Goal: Task Accomplishment & Management: Manage account settings

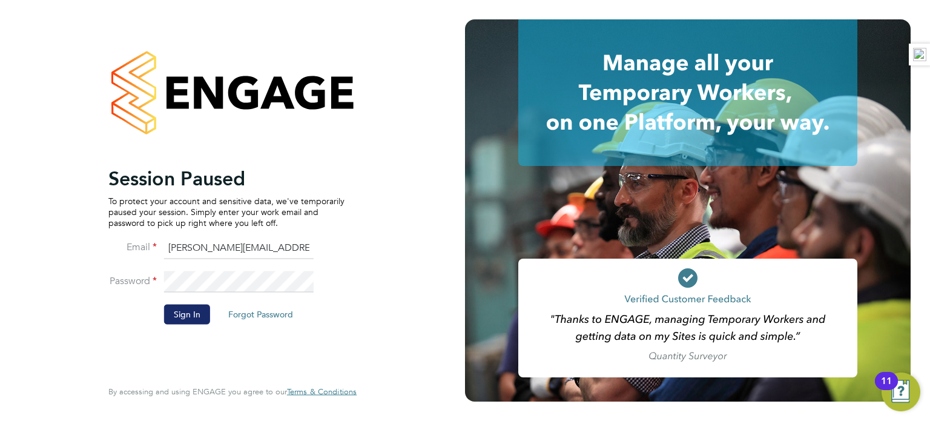
click at [189, 308] on button "Sign In" at bounding box center [187, 313] width 46 height 19
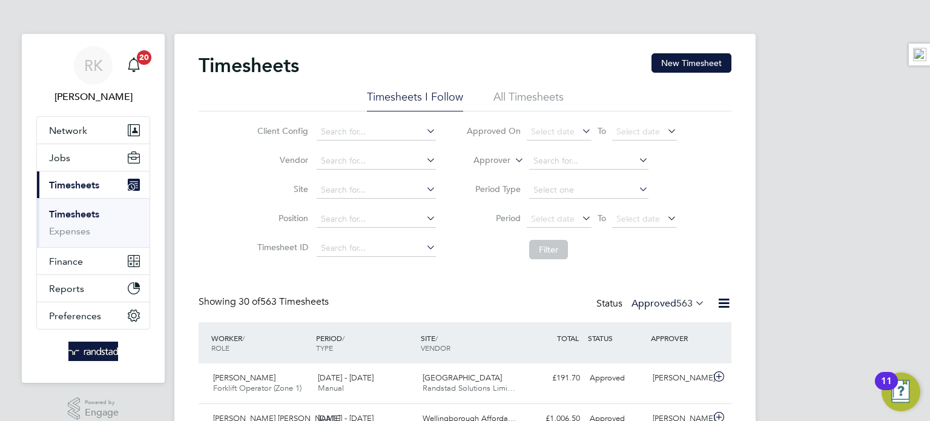
click at [650, 305] on label "Approved 563" at bounding box center [667, 303] width 73 height 12
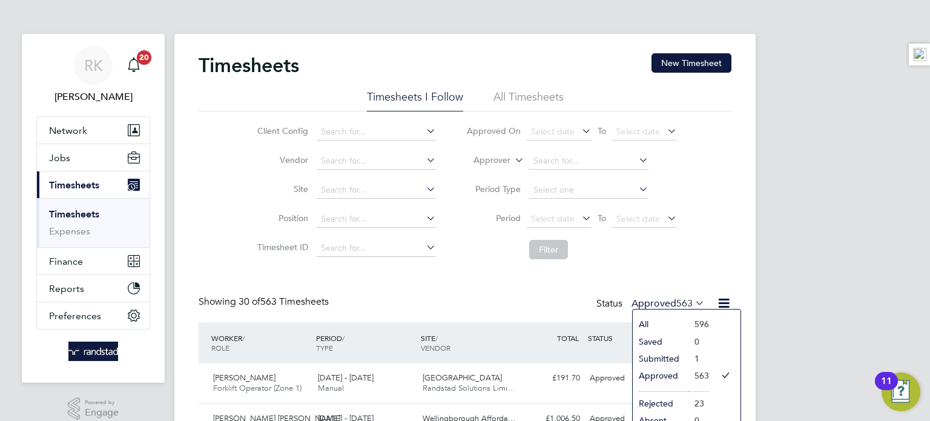
click at [665, 350] on li "Submitted" at bounding box center [661, 358] width 56 height 17
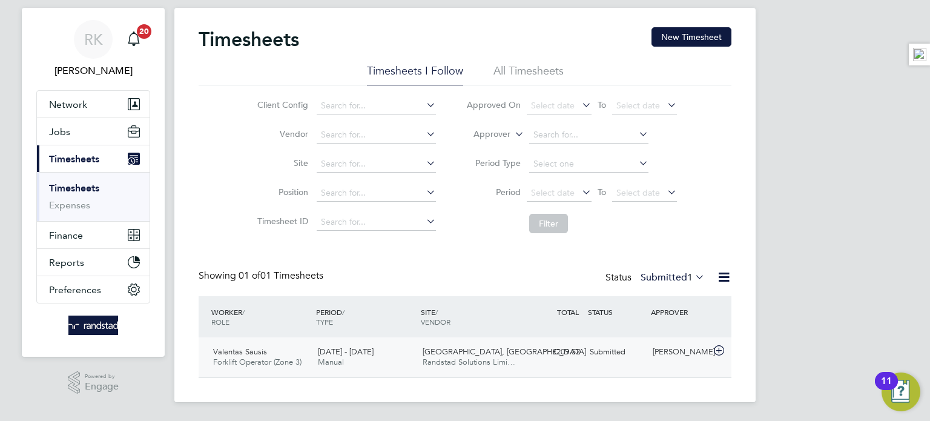
click at [522, 346] on div "£209.52 Submitted" at bounding box center [553, 352] width 63 height 20
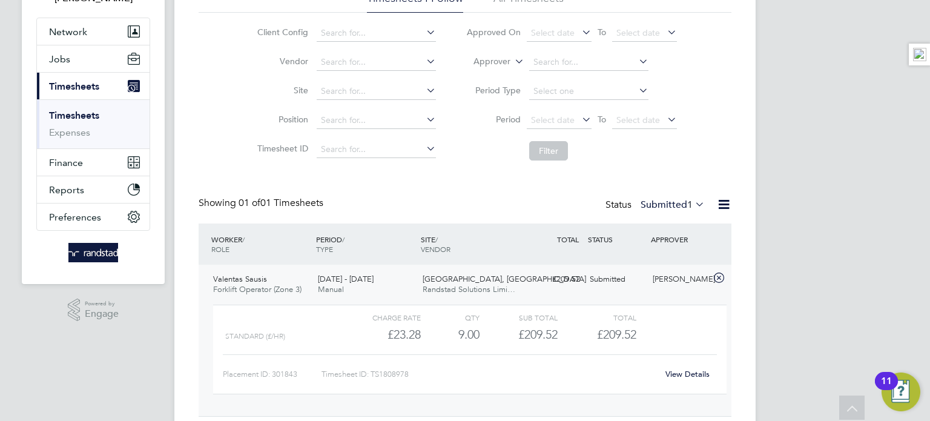
click at [665, 372] on link "View Details" at bounding box center [687, 374] width 44 height 10
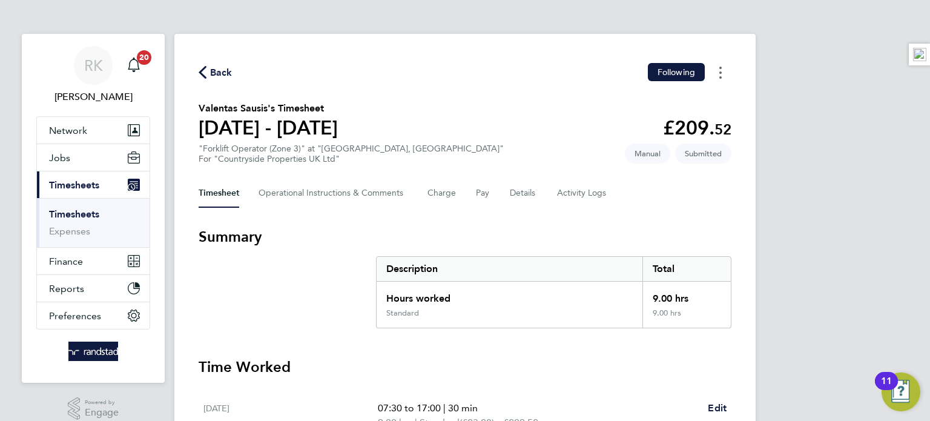
click at [717, 70] on button "Timesheets Menu" at bounding box center [720, 72] width 22 height 19
click at [447, 133] on section "Valentas Sausis's Timesheet 18 - 24 Aug 2025 £209. 52 "Forklift Operator (Zone …" at bounding box center [465, 132] width 533 height 63
click at [525, 198] on button "Details" at bounding box center [524, 193] width 28 height 29
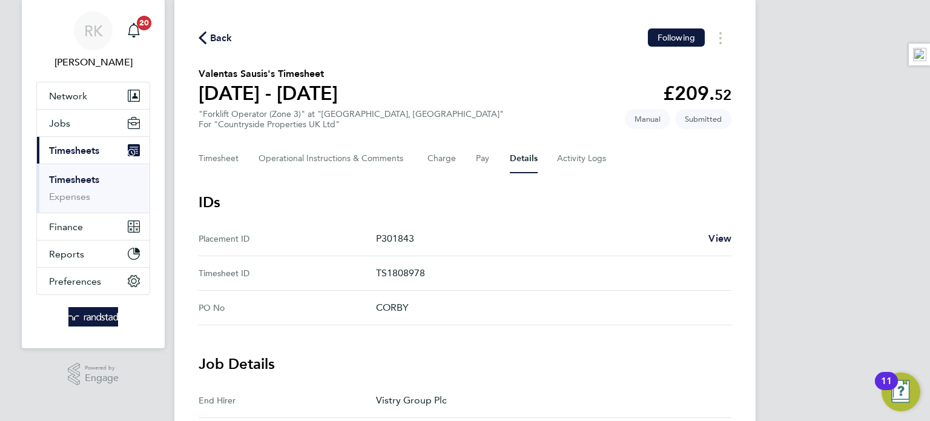
scroll to position [24, 0]
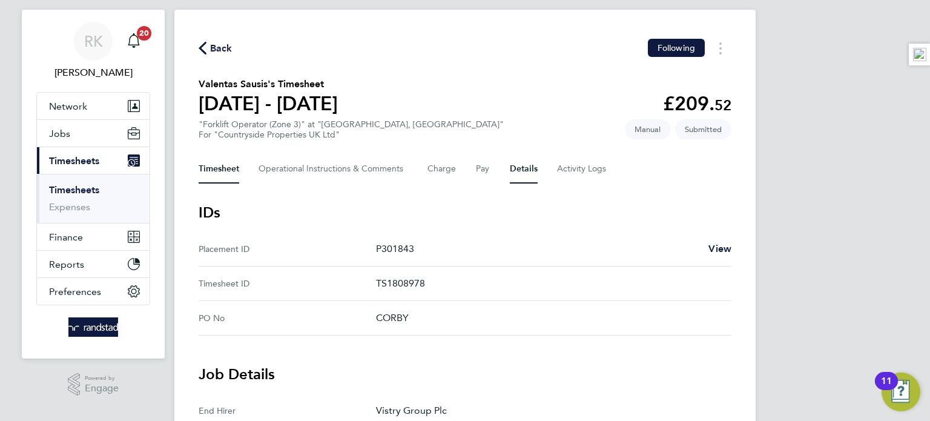
click at [225, 160] on button "Timesheet" at bounding box center [219, 168] width 41 height 29
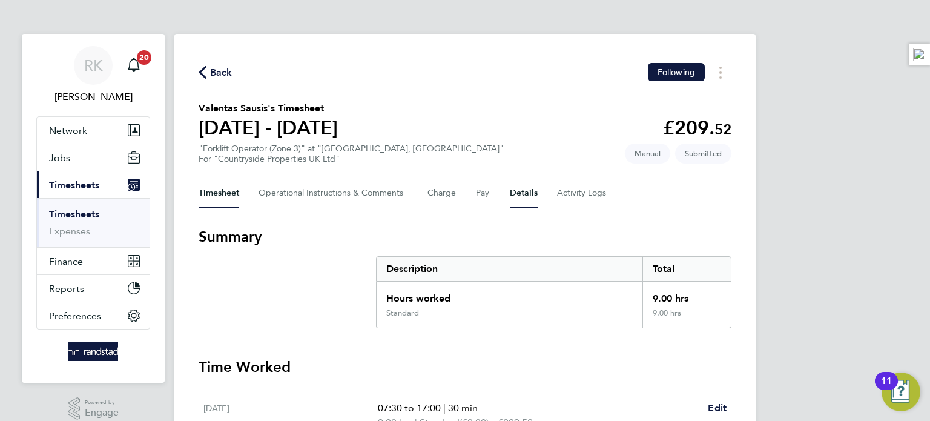
click at [533, 194] on button "Details" at bounding box center [524, 193] width 28 height 29
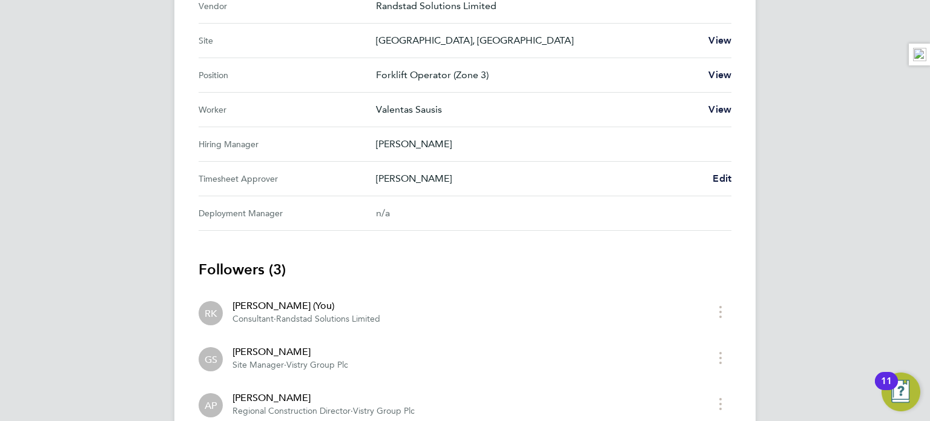
scroll to position [508, 0]
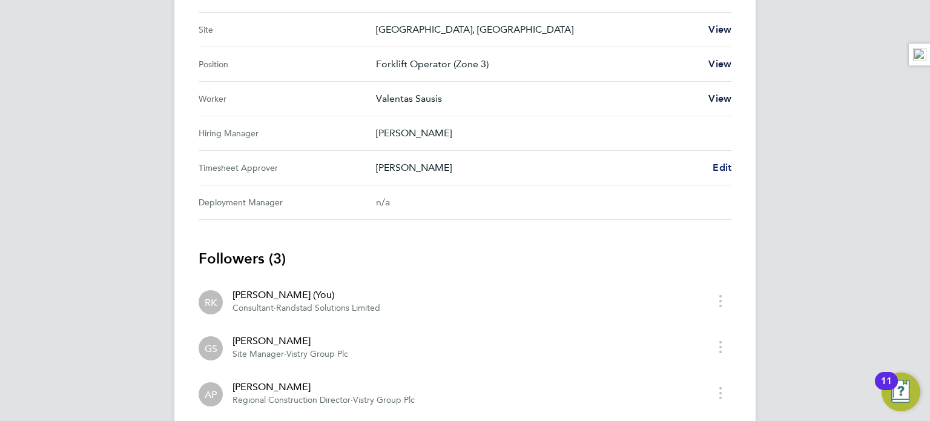
click at [715, 162] on span "Edit" at bounding box center [721, 168] width 19 height 12
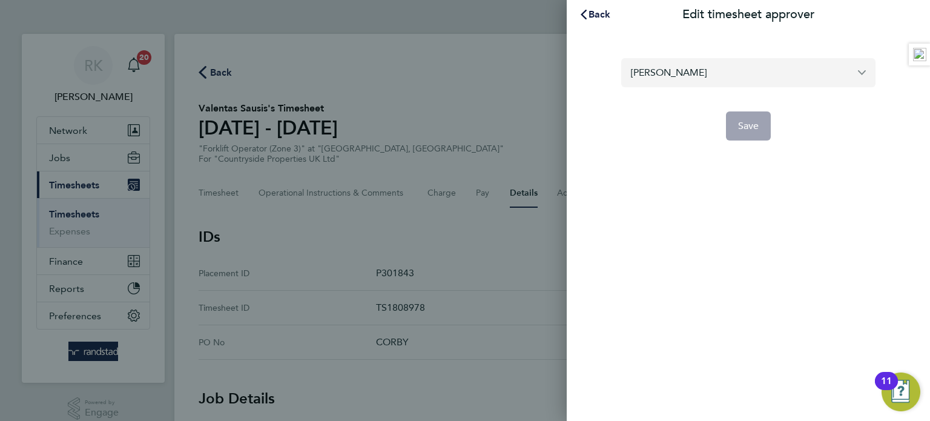
click at [696, 66] on input "[PERSON_NAME]" at bounding box center [748, 72] width 254 height 28
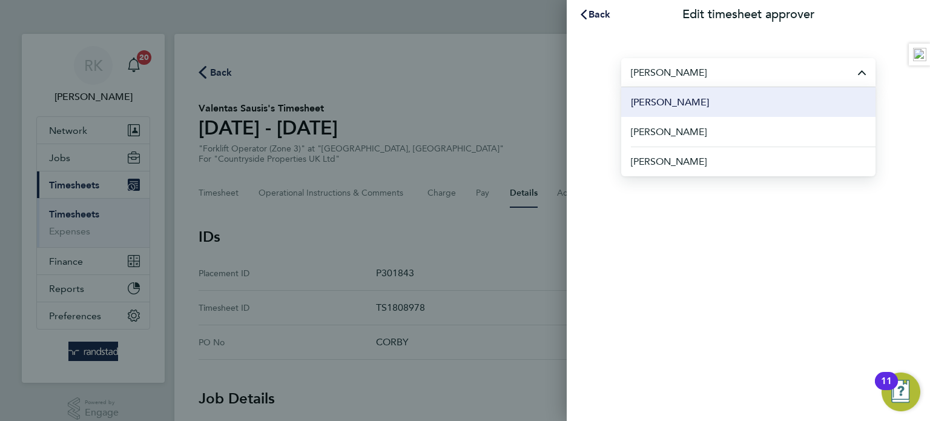
click at [778, 90] on li "[PERSON_NAME]" at bounding box center [748, 102] width 254 height 30
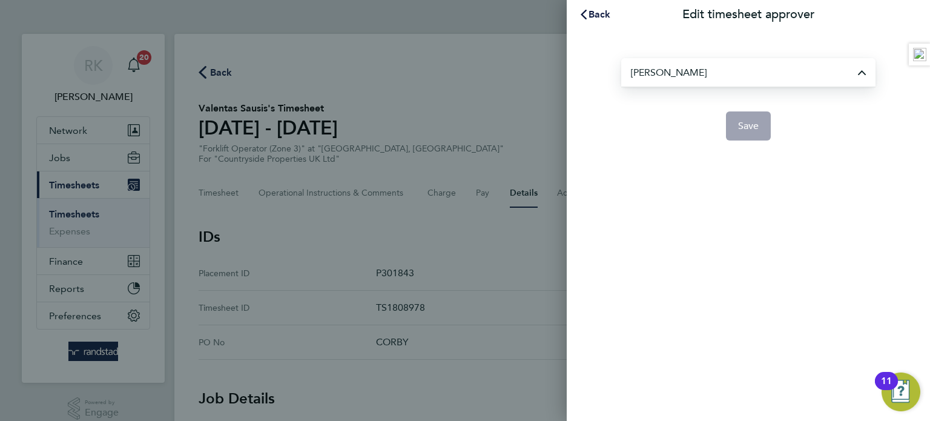
type input "[PERSON_NAME]"
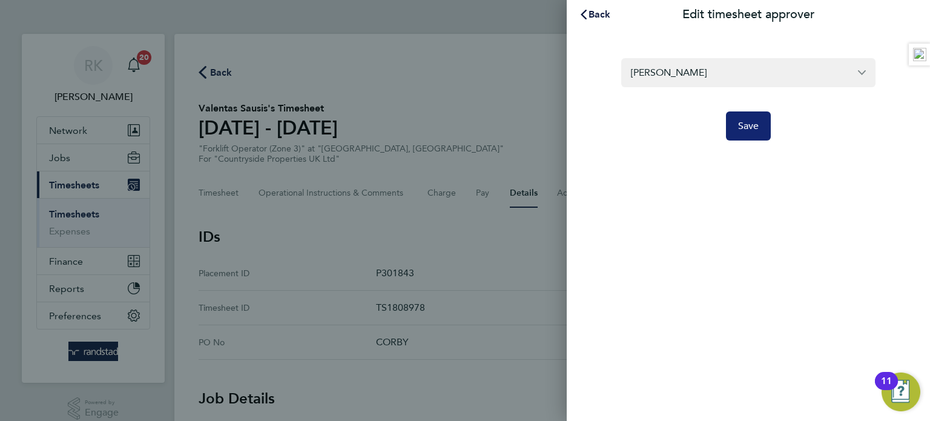
click at [751, 129] on span "Save" at bounding box center [748, 126] width 21 height 12
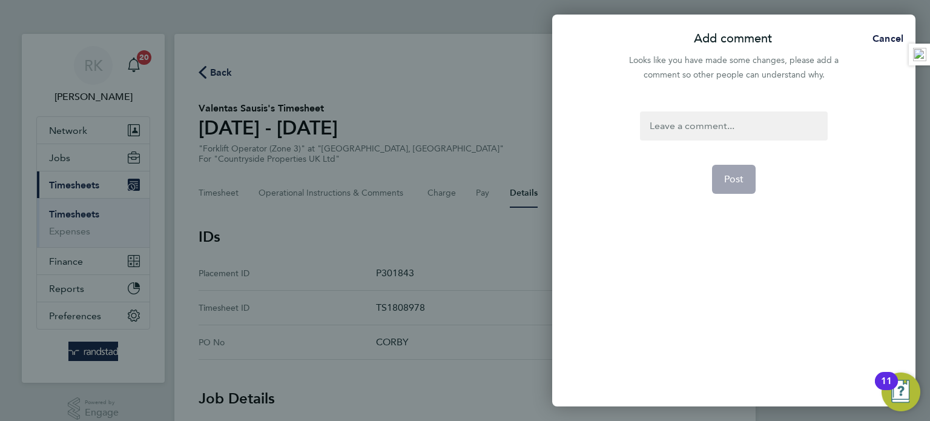
click at [765, 116] on div at bounding box center [733, 125] width 187 height 29
click at [728, 176] on span "Post" at bounding box center [734, 179] width 20 height 12
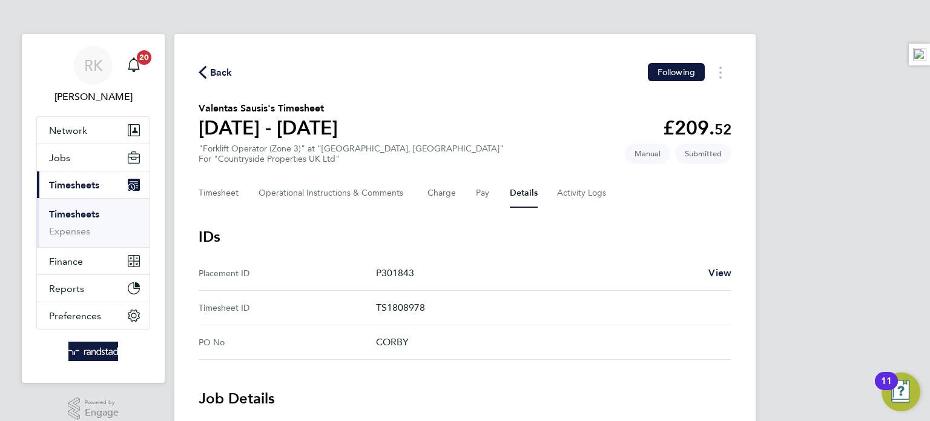
click at [74, 212] on link "Timesheets" at bounding box center [74, 214] width 50 height 12
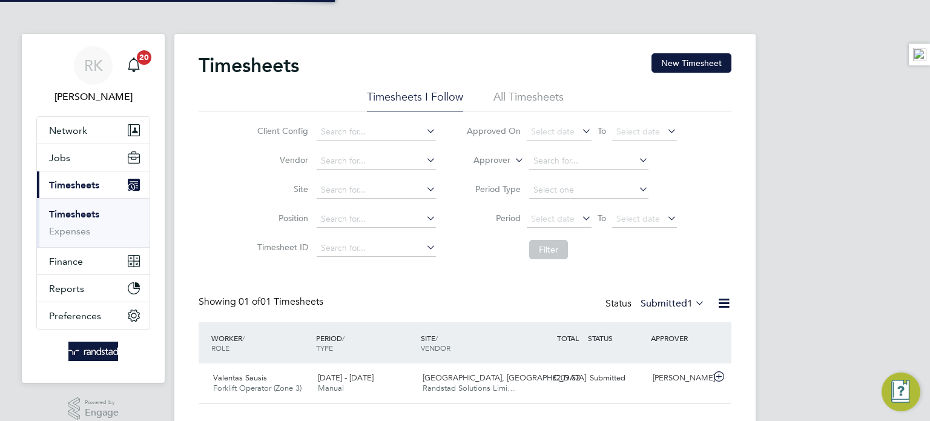
scroll to position [30, 105]
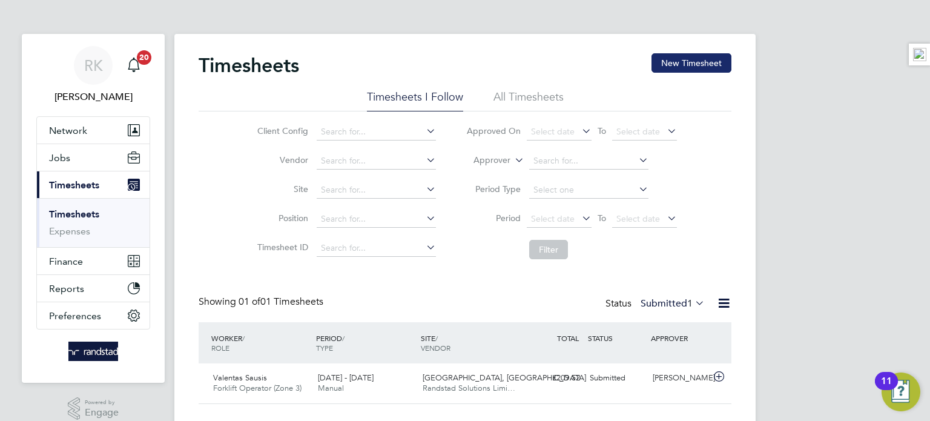
click at [709, 56] on button "New Timesheet" at bounding box center [691, 62] width 80 height 19
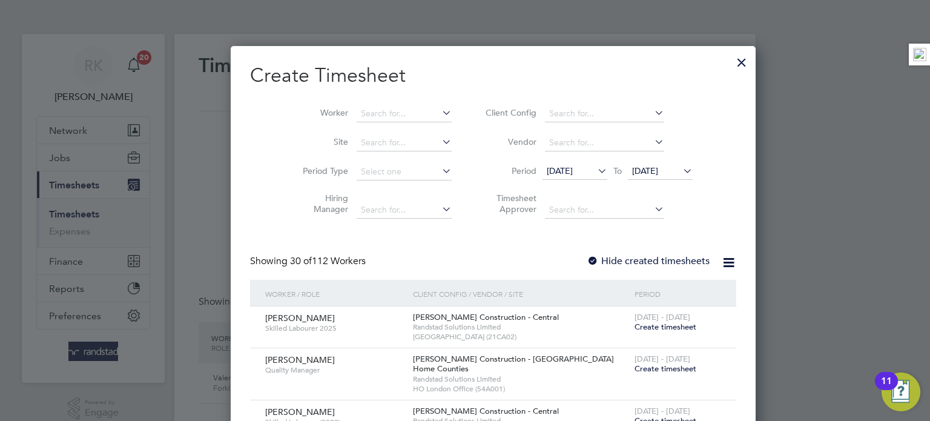
scroll to position [2343, 469]
click at [366, 108] on input at bounding box center [404, 113] width 95 height 17
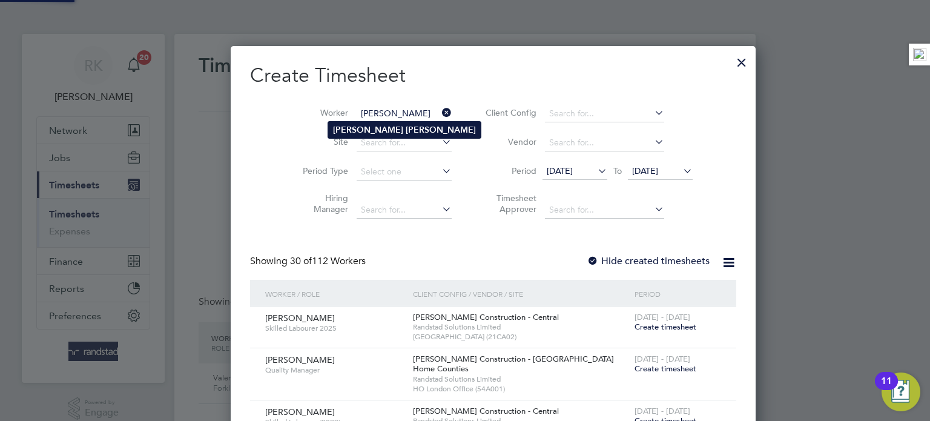
type input "[PERSON_NAME]"
click at [347, 137] on li "John Higgins" at bounding box center [404, 130] width 153 height 16
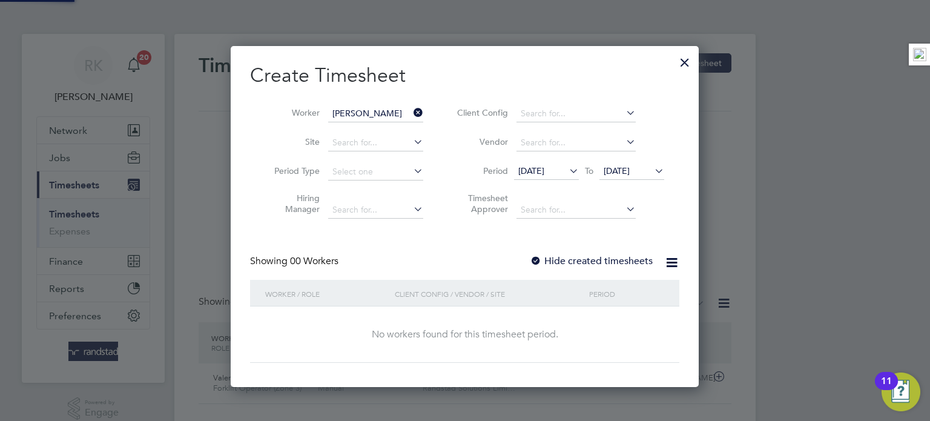
scroll to position [341, 469]
click at [630, 168] on span "[DATE]" at bounding box center [617, 170] width 26 height 11
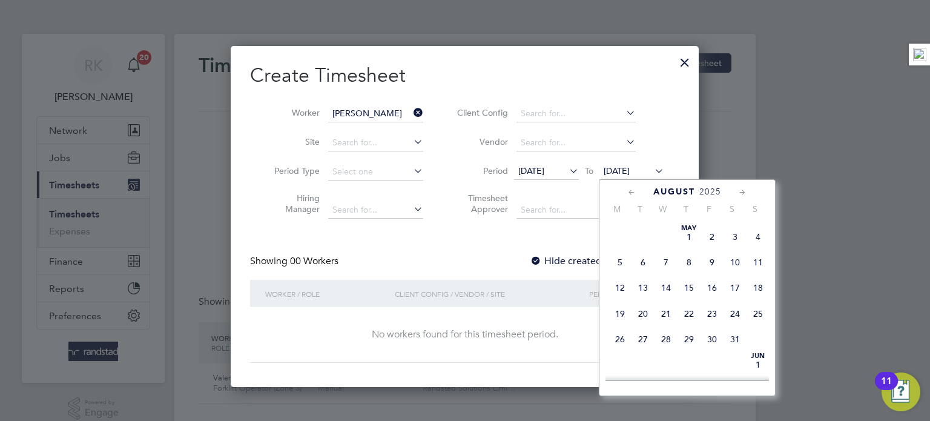
scroll to position [456, 0]
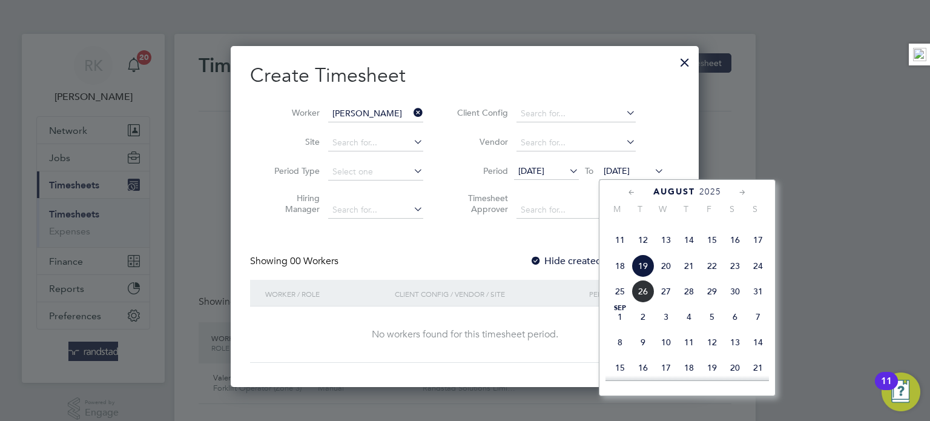
click at [760, 277] on span "24" at bounding box center [757, 265] width 23 height 23
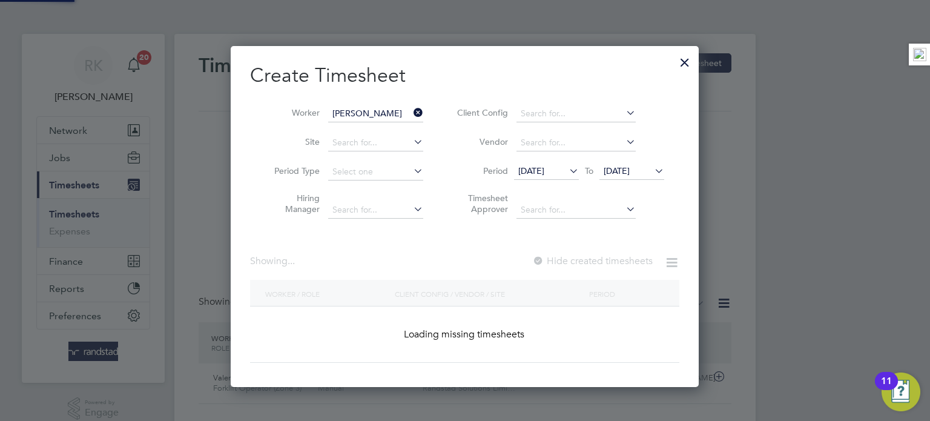
scroll to position [341, 469]
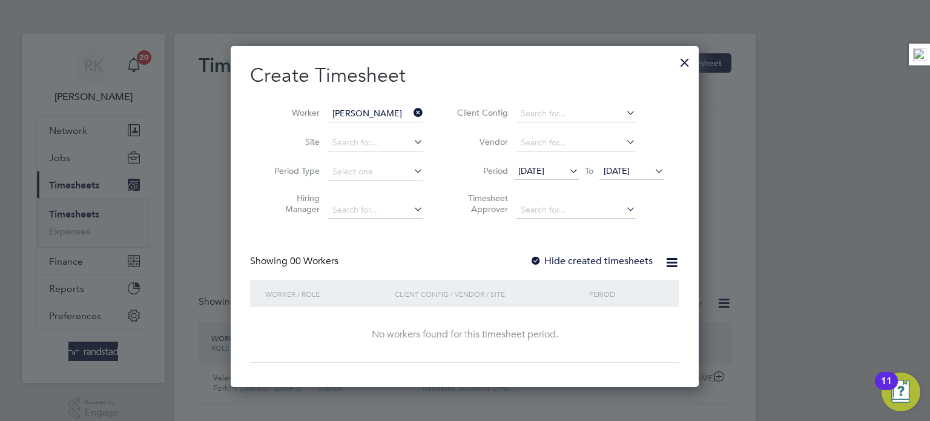
click at [615, 257] on label "Hide created timesheets" at bounding box center [591, 261] width 123 height 12
click at [611, 257] on label "Hide created timesheets" at bounding box center [591, 261] width 123 height 12
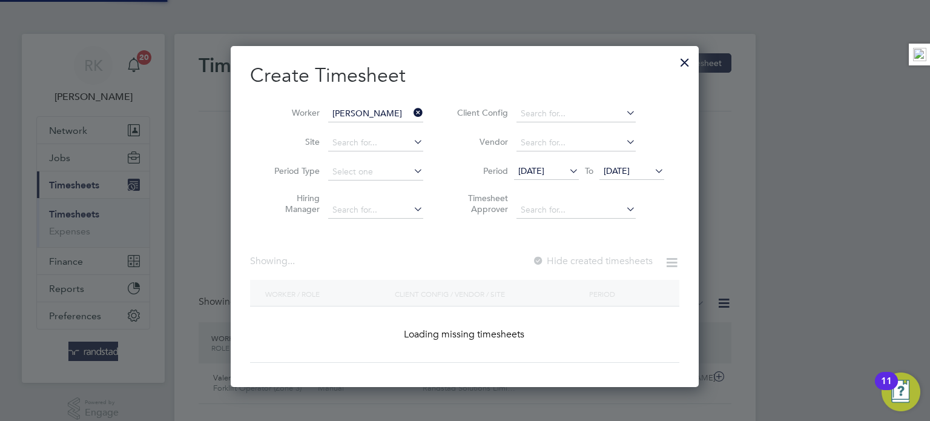
scroll to position [367, 469]
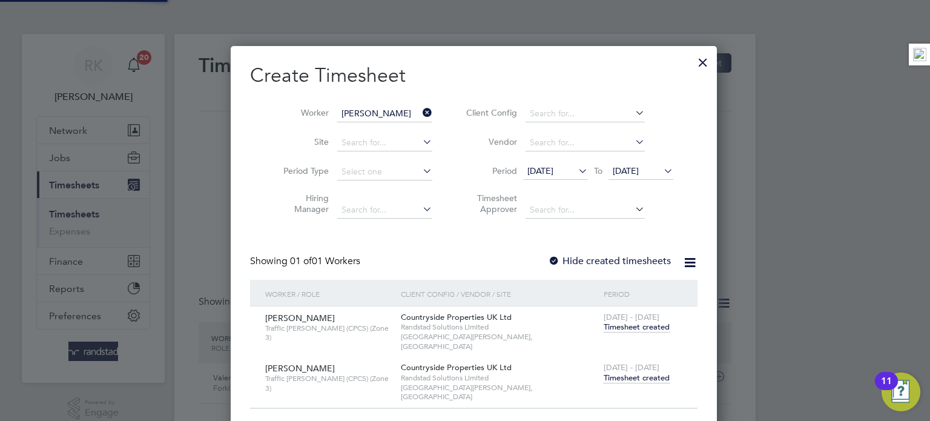
click at [634, 372] on span "Timesheet created" at bounding box center [637, 377] width 66 height 11
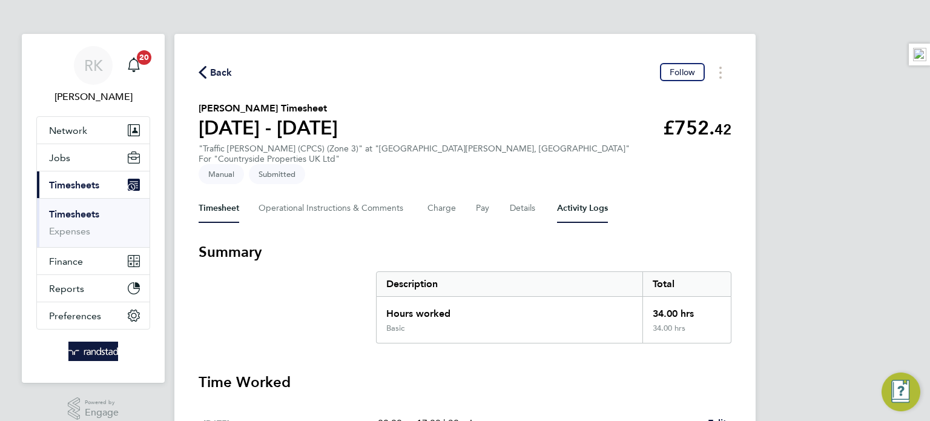
click at [591, 194] on Logs-tab "Activity Logs" at bounding box center [582, 208] width 51 height 29
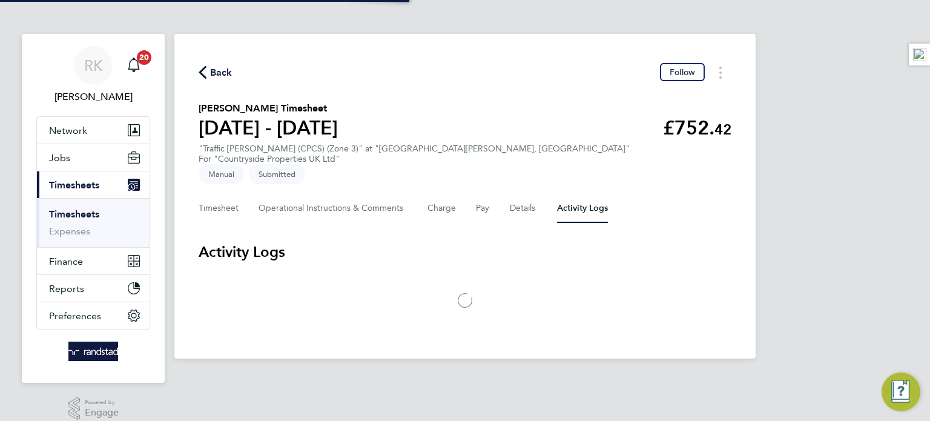
scroll to position [12, 0]
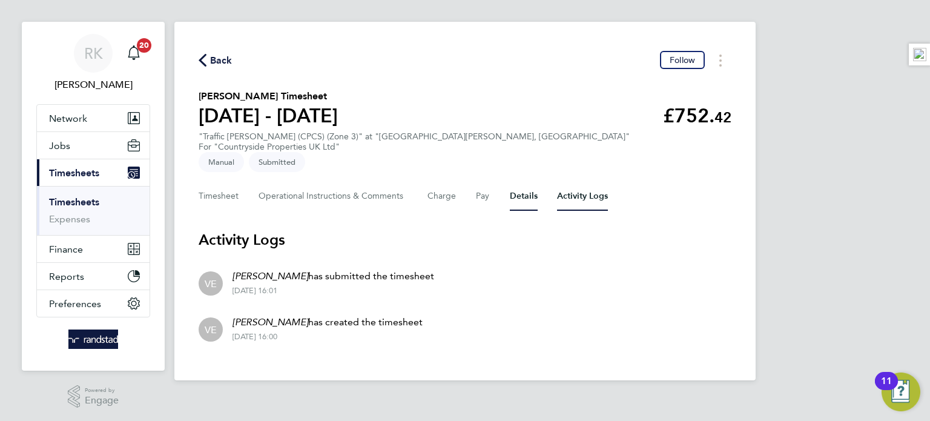
click at [516, 182] on button "Details" at bounding box center [524, 196] width 28 height 29
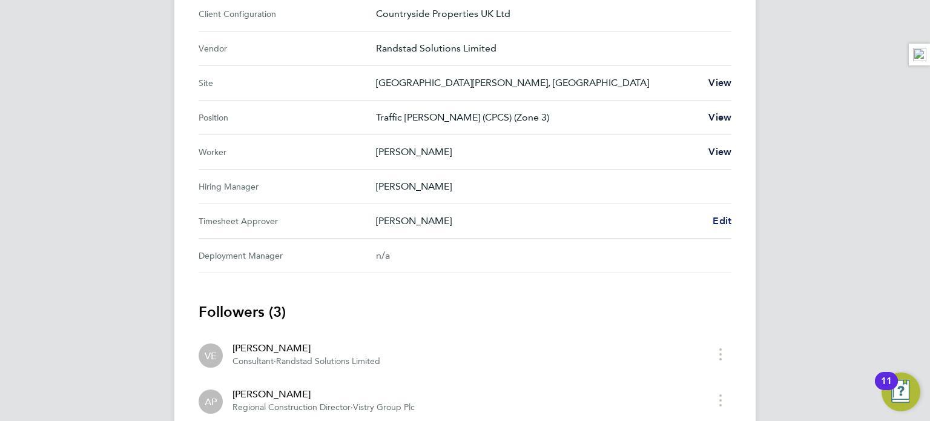
click at [731, 215] on span "Edit" at bounding box center [721, 221] width 19 height 12
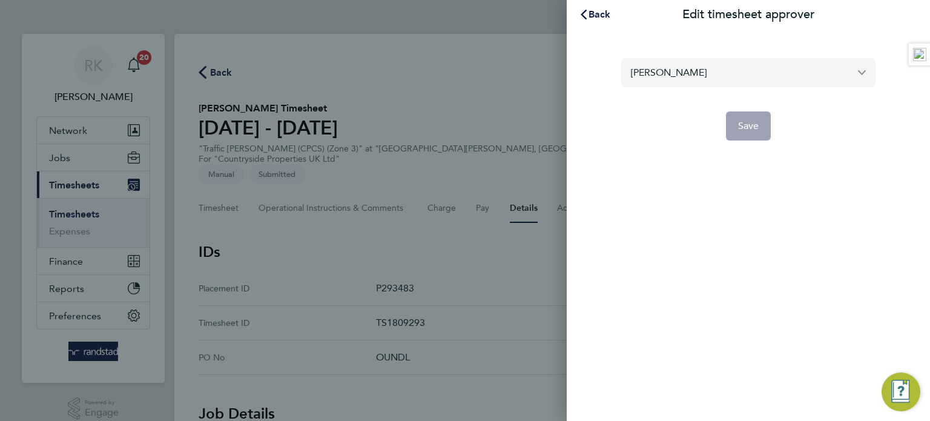
click at [697, 69] on input "[PERSON_NAME]" at bounding box center [748, 72] width 254 height 28
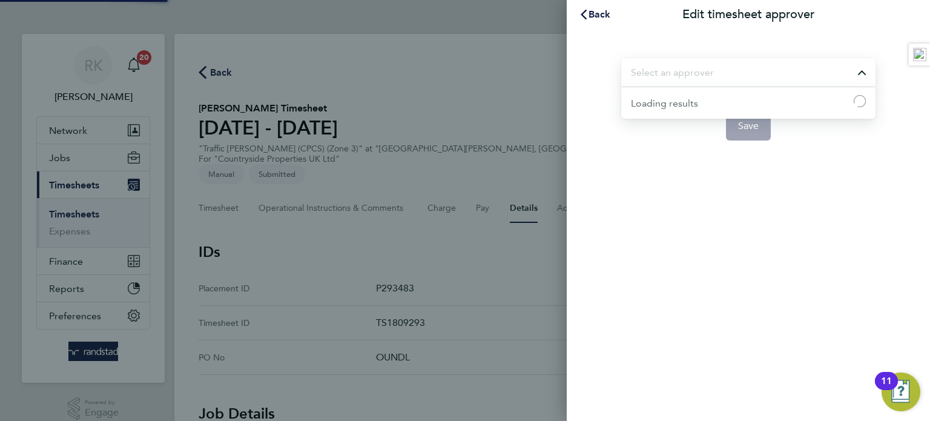
type input "n"
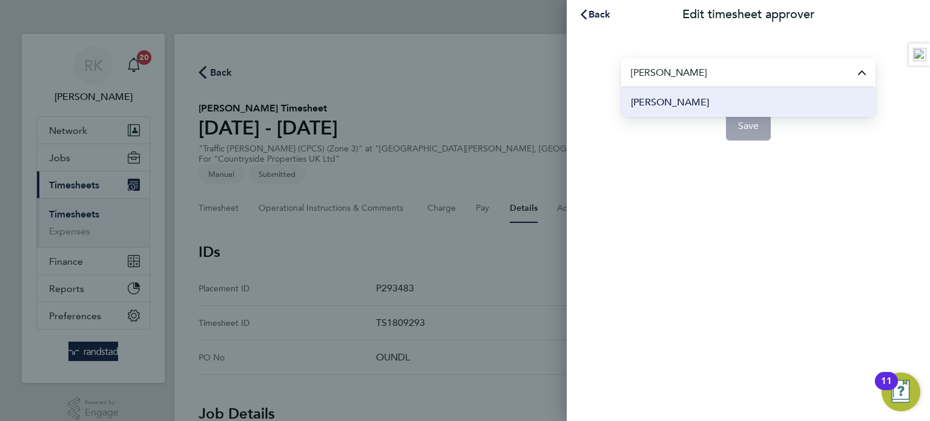
click at [816, 110] on li "[PERSON_NAME]" at bounding box center [748, 102] width 254 height 30
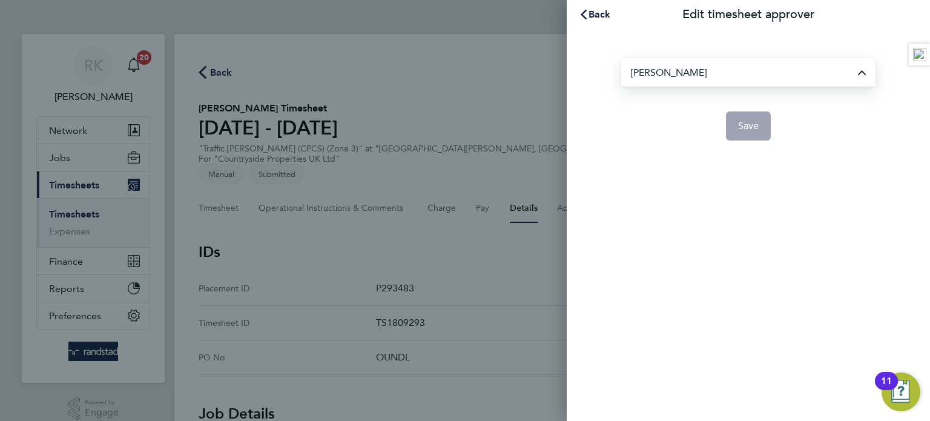
type input "[PERSON_NAME]"
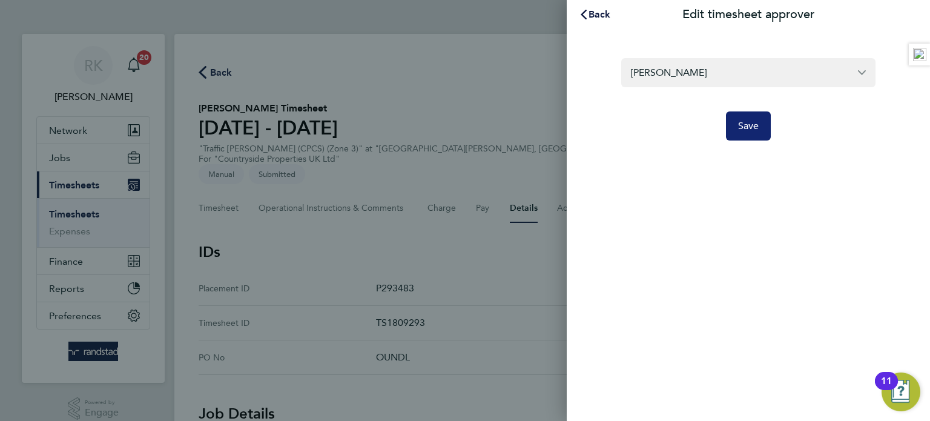
click at [752, 128] on span "Save" at bounding box center [748, 126] width 21 height 12
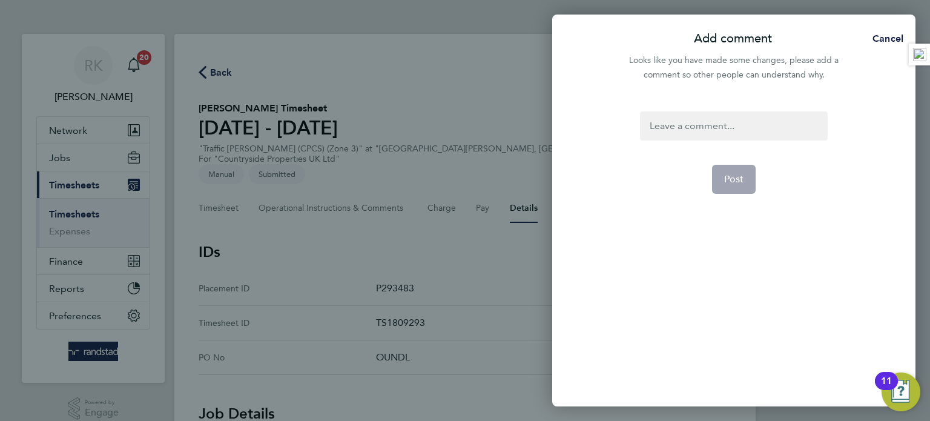
click at [783, 91] on div at bounding box center [733, 89] width 363 height 15
click at [775, 120] on div at bounding box center [733, 125] width 187 height 29
click at [683, 135] on div at bounding box center [733, 125] width 187 height 29
click at [725, 172] on button "Post" at bounding box center [734, 179] width 44 height 29
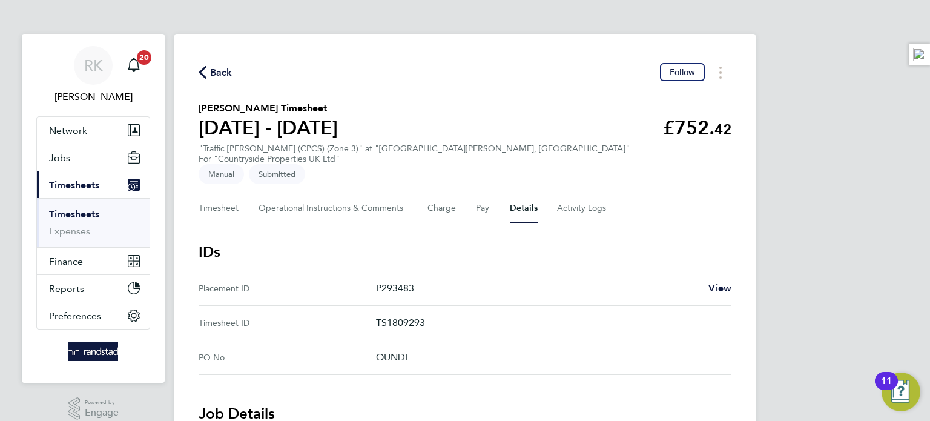
click at [80, 212] on link "Timesheets" at bounding box center [74, 214] width 50 height 12
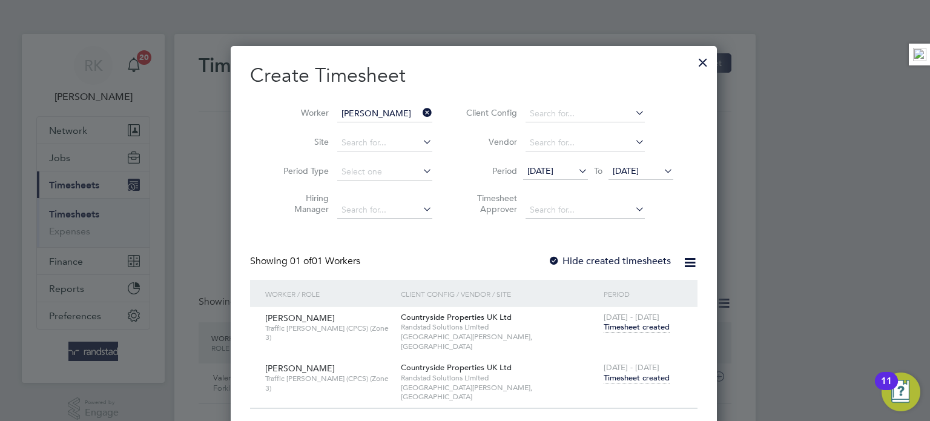
click at [420, 115] on icon at bounding box center [420, 112] width 0 height 17
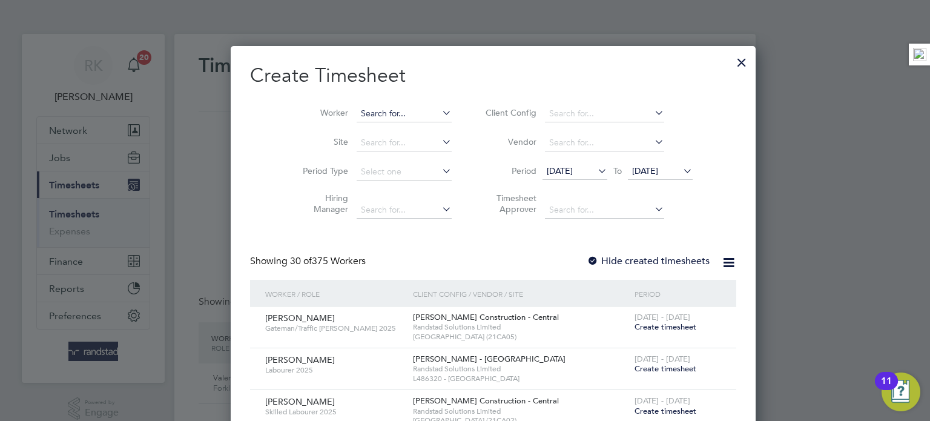
click at [357, 109] on input at bounding box center [404, 113] width 95 height 17
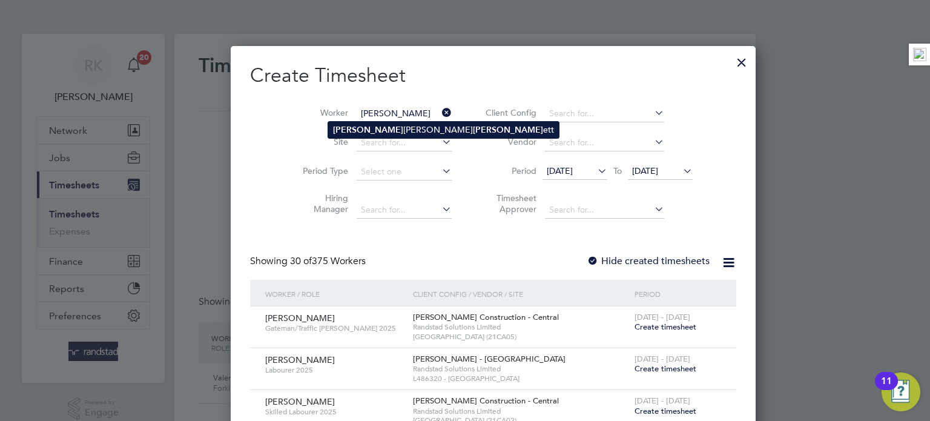
click at [350, 125] on b "Ashley" at bounding box center [368, 130] width 70 height 10
type input "[PERSON_NAME] [PERSON_NAME]"
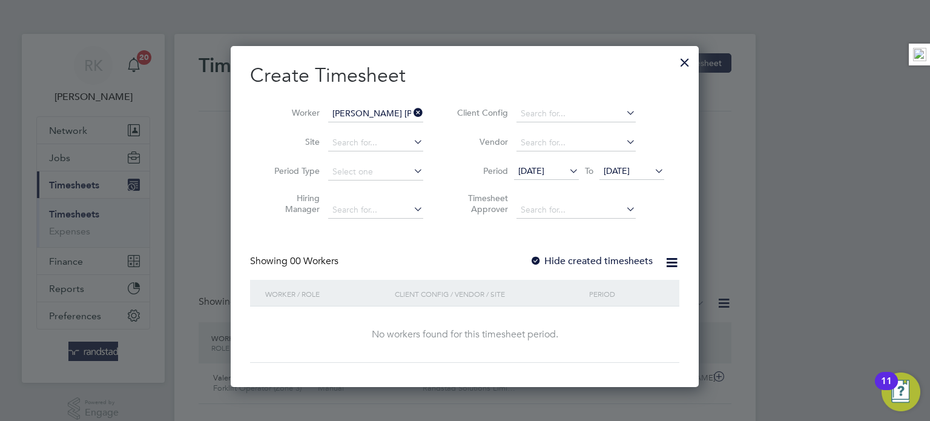
click at [635, 179] on span "[DATE]" at bounding box center [631, 171] width 65 height 16
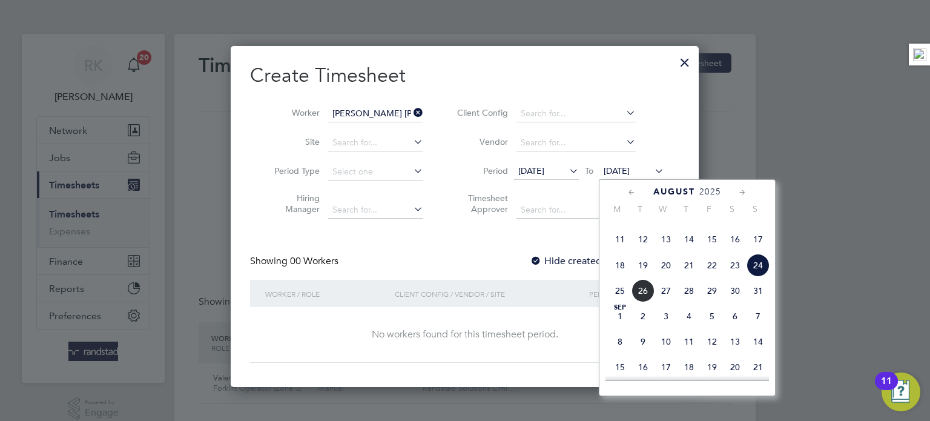
click at [630, 167] on span "[DATE]" at bounding box center [617, 170] width 26 height 11
click at [574, 260] on label "Hide created timesheets" at bounding box center [591, 261] width 123 height 12
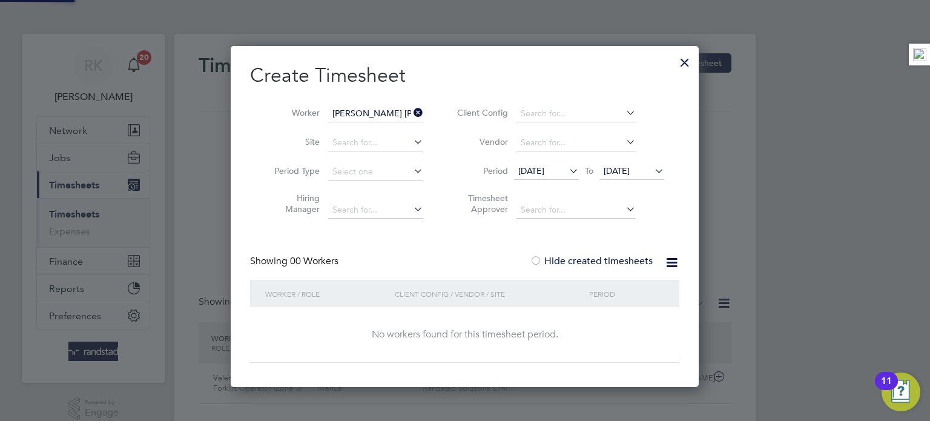
click at [570, 258] on label "Hide created timesheets" at bounding box center [591, 261] width 123 height 12
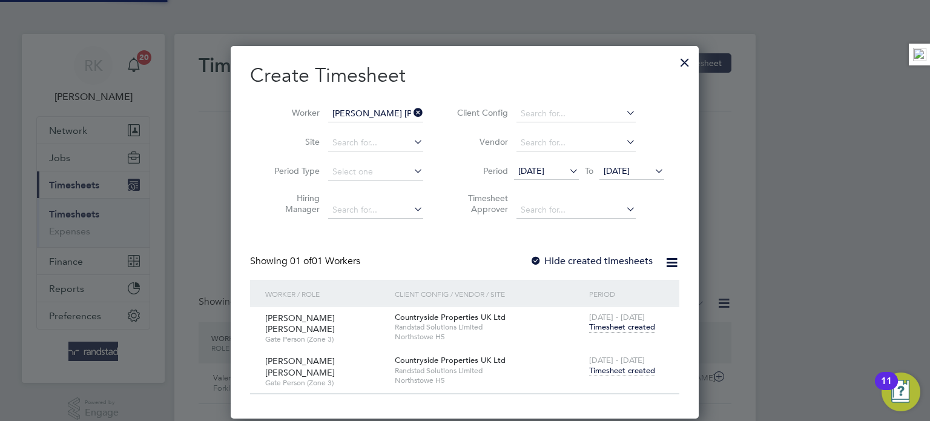
click at [617, 365] on span "Timesheet created" at bounding box center [622, 370] width 66 height 11
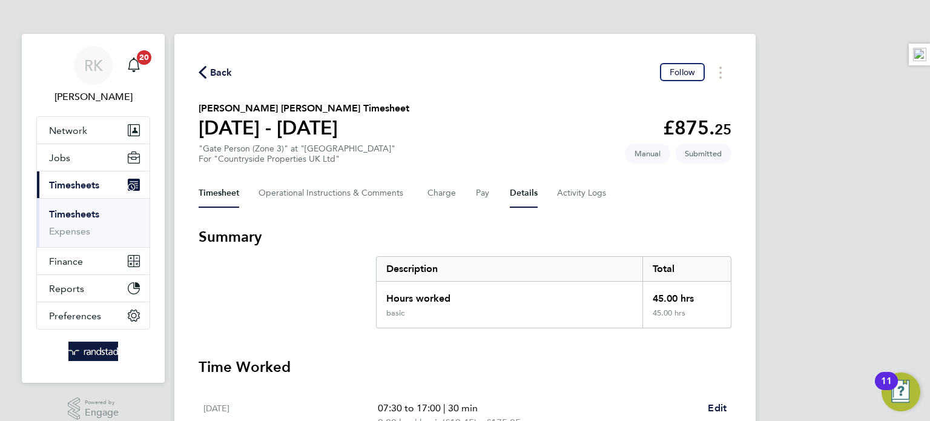
click at [515, 196] on button "Details" at bounding box center [524, 193] width 28 height 29
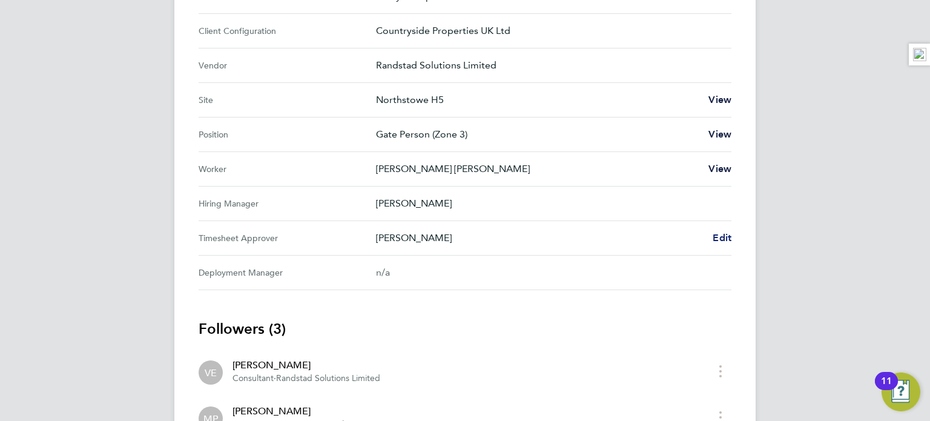
click at [717, 235] on span "Edit" at bounding box center [721, 238] width 19 height 12
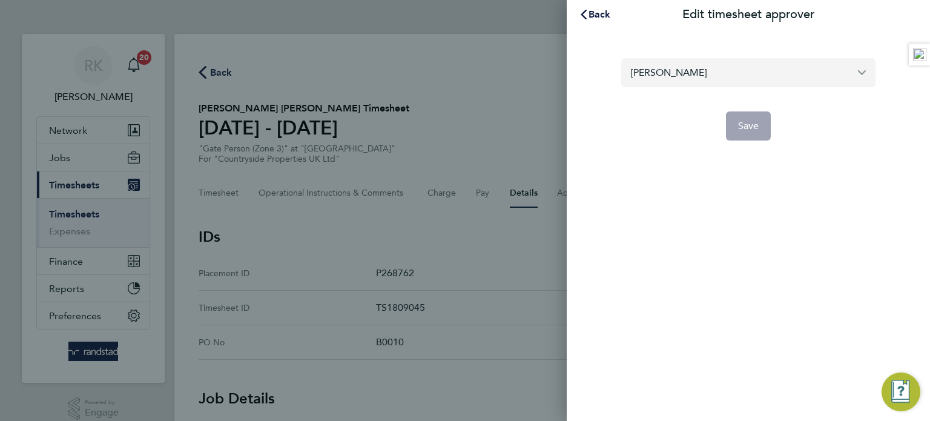
click at [704, 74] on input "[PERSON_NAME]" at bounding box center [748, 72] width 254 height 28
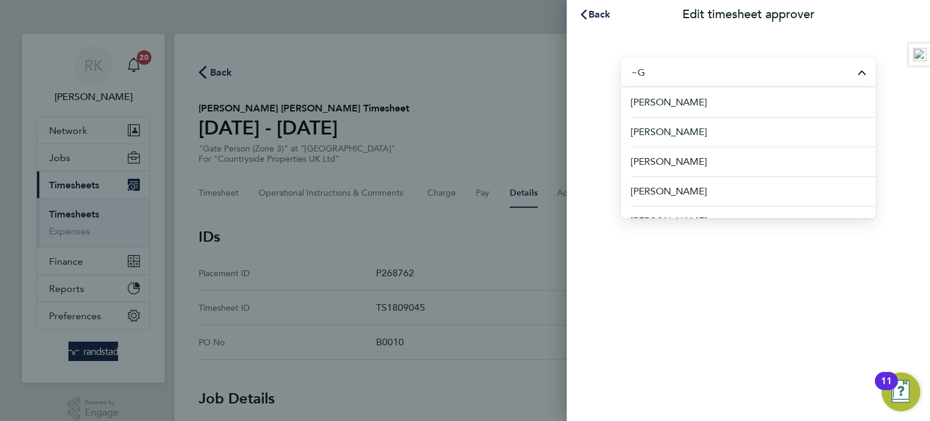
type input "~"
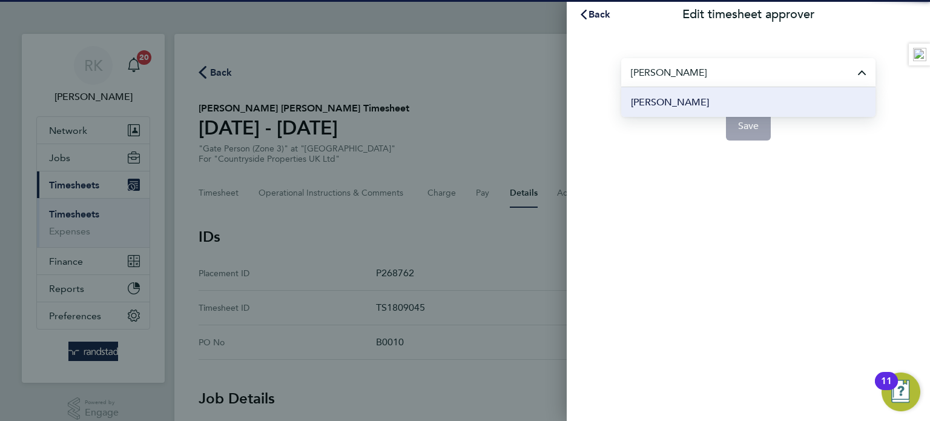
click at [815, 102] on li "[PERSON_NAME]" at bounding box center [748, 102] width 254 height 30
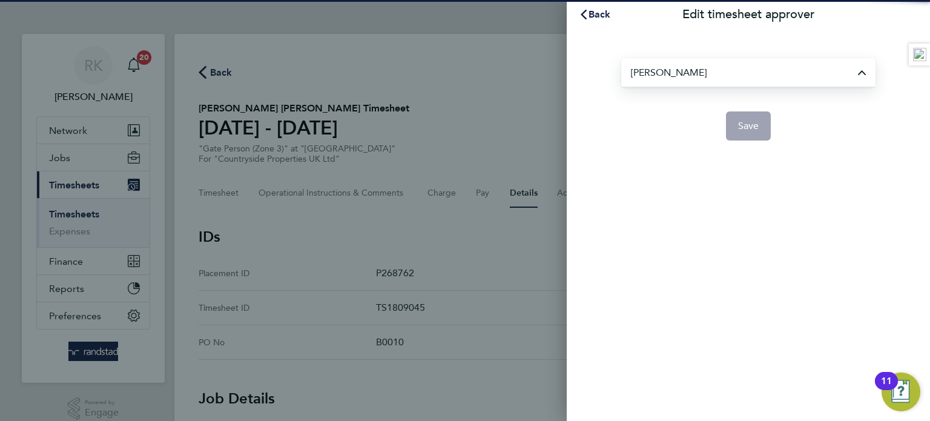
type input "[PERSON_NAME]"
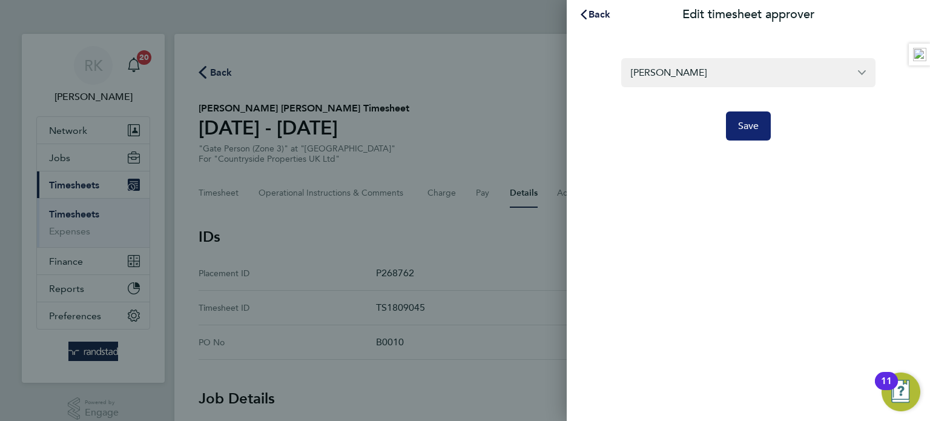
click at [754, 133] on button "Save" at bounding box center [748, 125] width 45 height 29
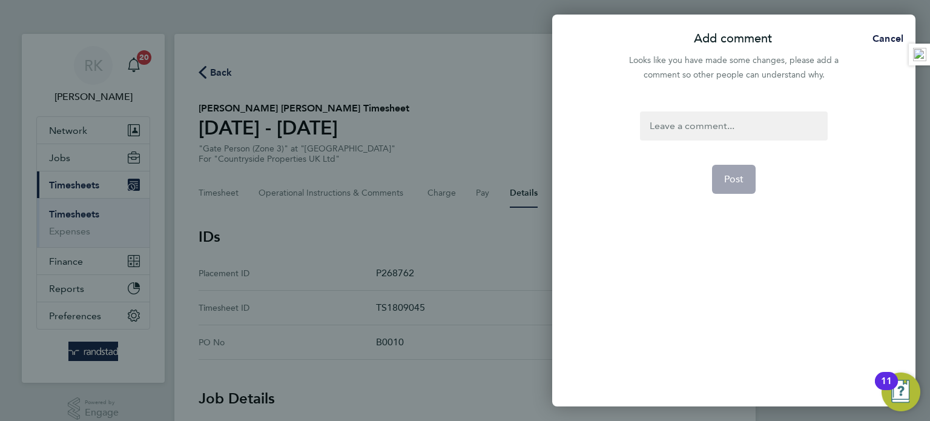
click at [763, 125] on div at bounding box center [733, 125] width 187 height 29
click at [762, 126] on div at bounding box center [733, 125] width 187 height 29
click at [738, 183] on span "Post" at bounding box center [734, 179] width 20 height 12
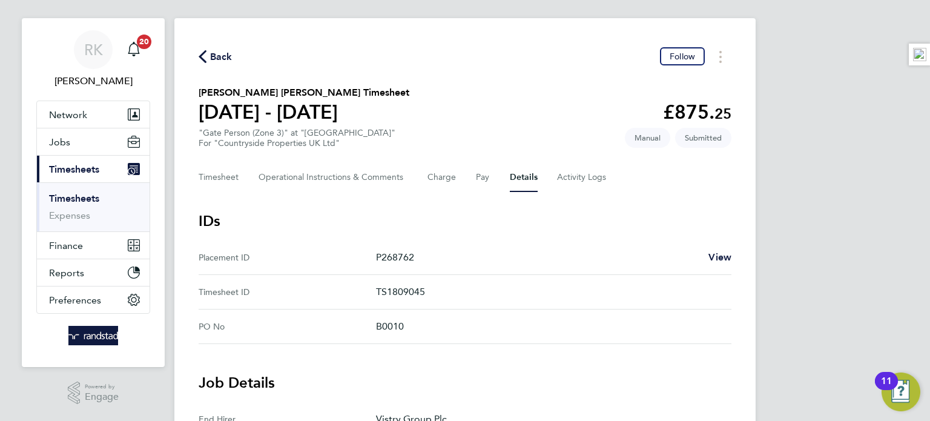
click at [205, 61] on icon "button" at bounding box center [203, 56] width 8 height 13
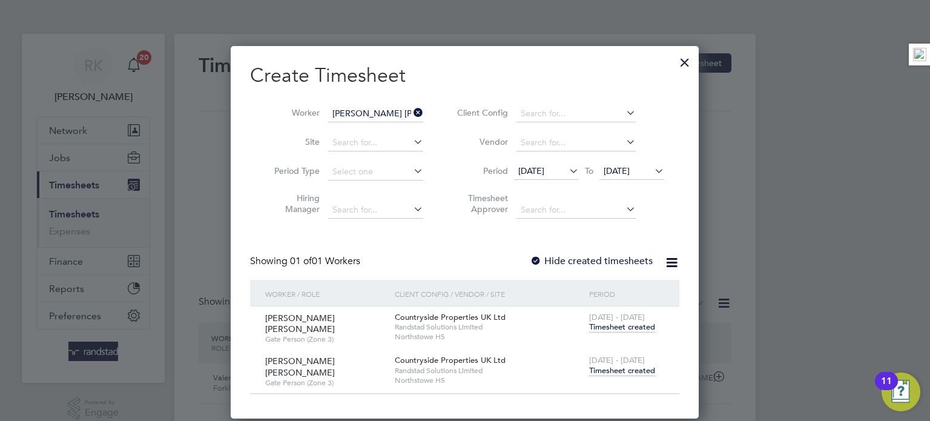
click at [411, 114] on icon at bounding box center [411, 112] width 0 height 17
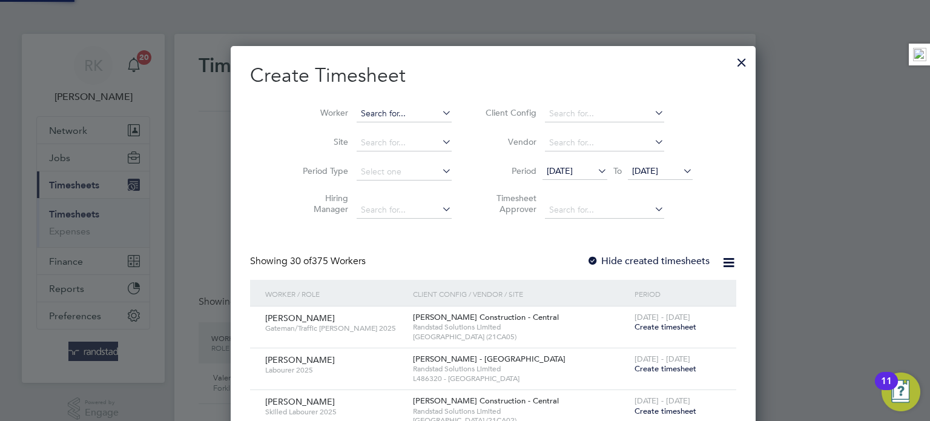
click at [369, 112] on input at bounding box center [404, 113] width 95 height 17
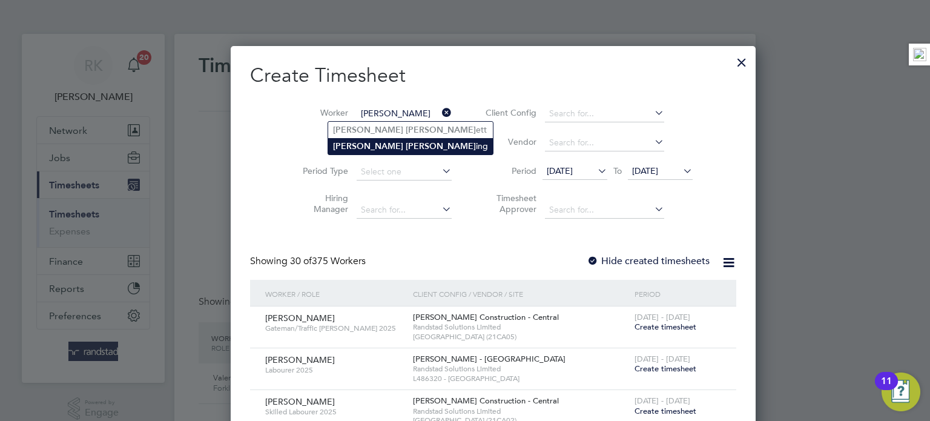
click at [389, 142] on li "Steve Benn ing" at bounding box center [410, 146] width 165 height 16
type input "[PERSON_NAME]"
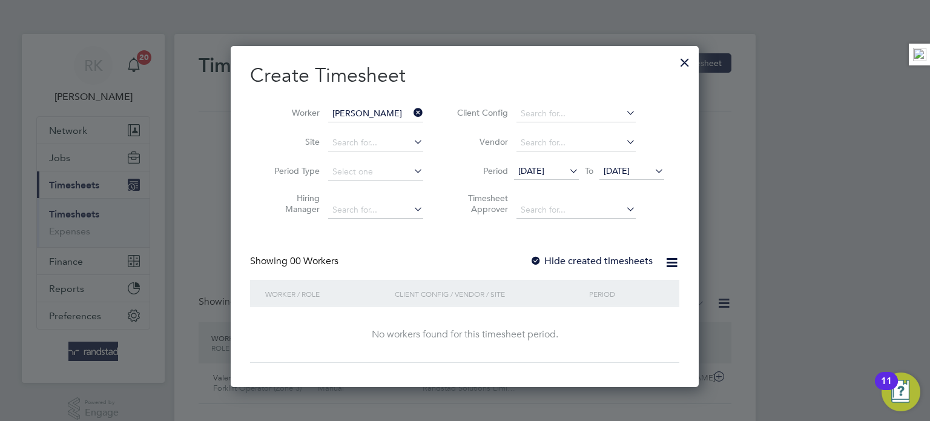
click at [539, 259] on div at bounding box center [536, 261] width 12 height 12
click at [542, 262] on div at bounding box center [536, 261] width 12 height 12
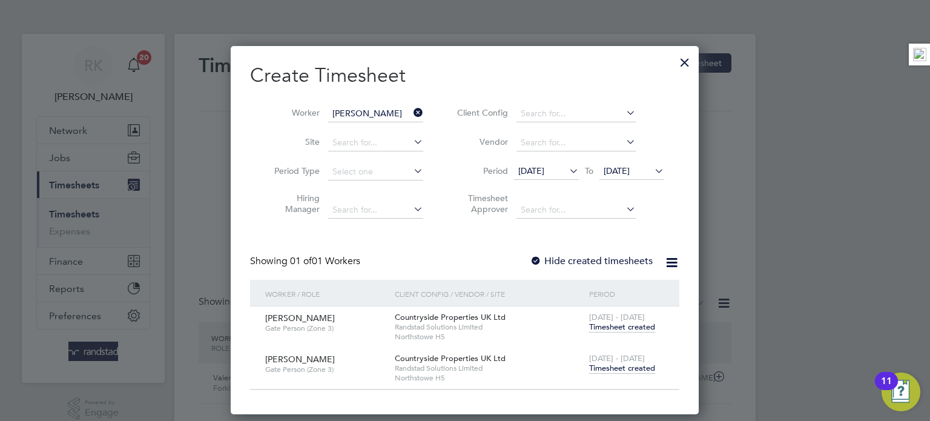
click at [608, 367] on span "Timesheet created" at bounding box center [622, 368] width 66 height 11
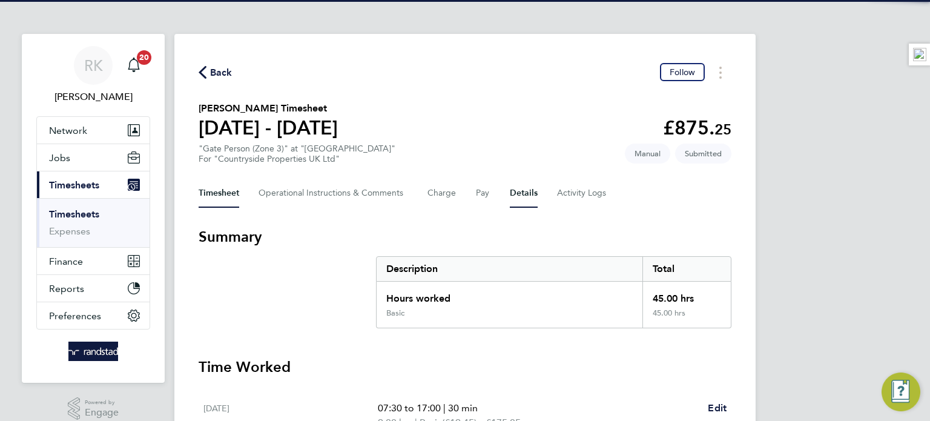
click at [513, 197] on button "Details" at bounding box center [524, 193] width 28 height 29
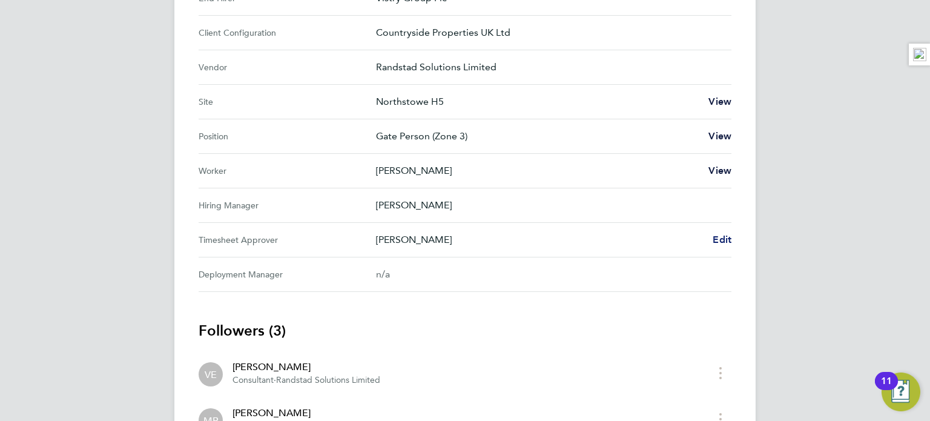
click at [715, 239] on span "Edit" at bounding box center [721, 240] width 19 height 12
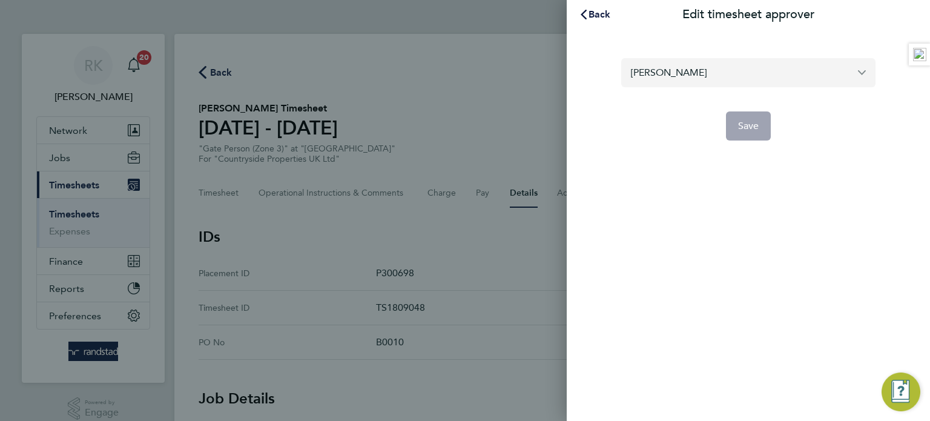
click at [730, 77] on input "[PERSON_NAME]" at bounding box center [748, 72] width 254 height 28
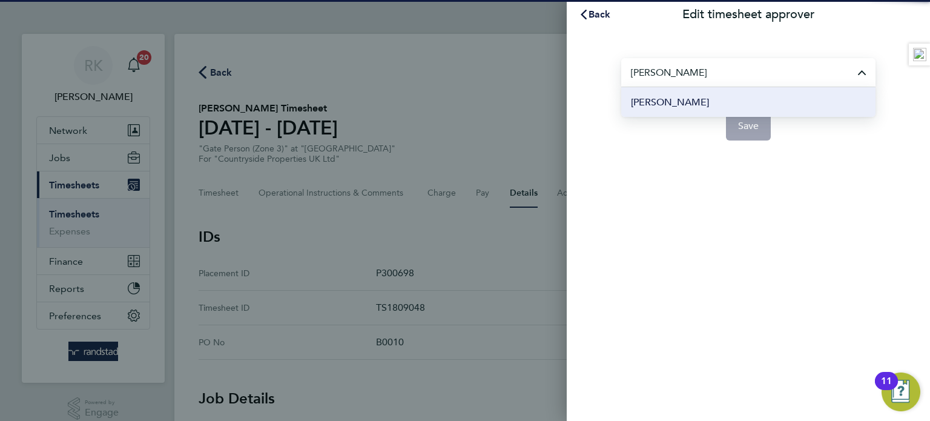
click at [761, 100] on li "[PERSON_NAME]" at bounding box center [748, 102] width 254 height 30
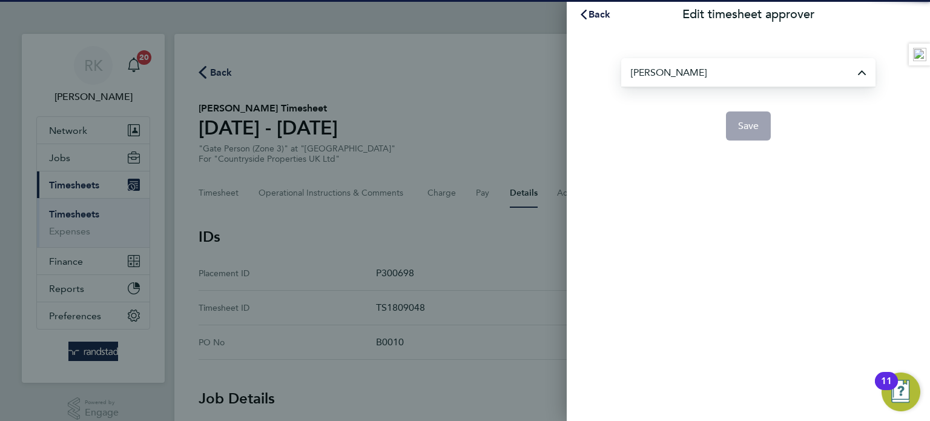
type input "[PERSON_NAME]"
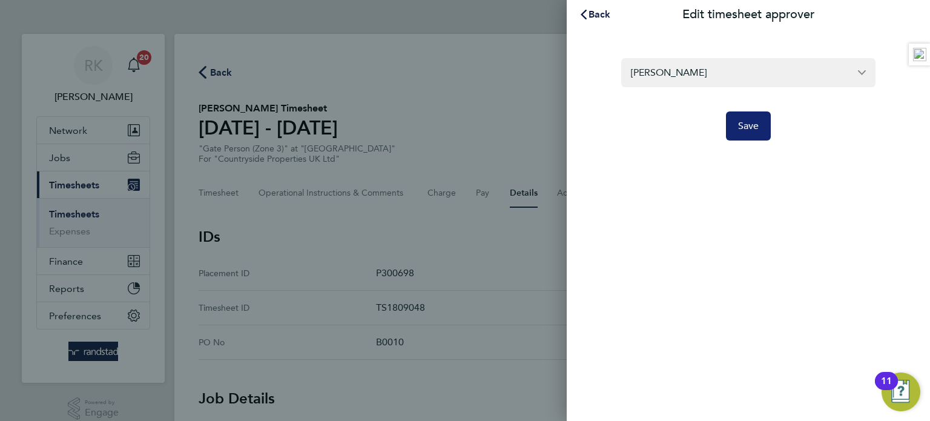
click at [751, 126] on span "Save" at bounding box center [748, 126] width 21 height 12
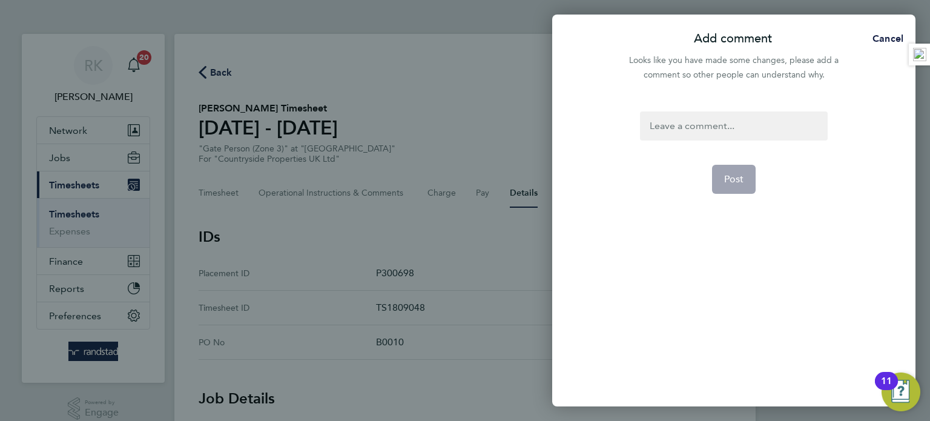
click at [763, 114] on div at bounding box center [733, 125] width 187 height 29
click at [755, 116] on div at bounding box center [733, 125] width 187 height 29
click at [728, 191] on button "Post" at bounding box center [734, 179] width 44 height 29
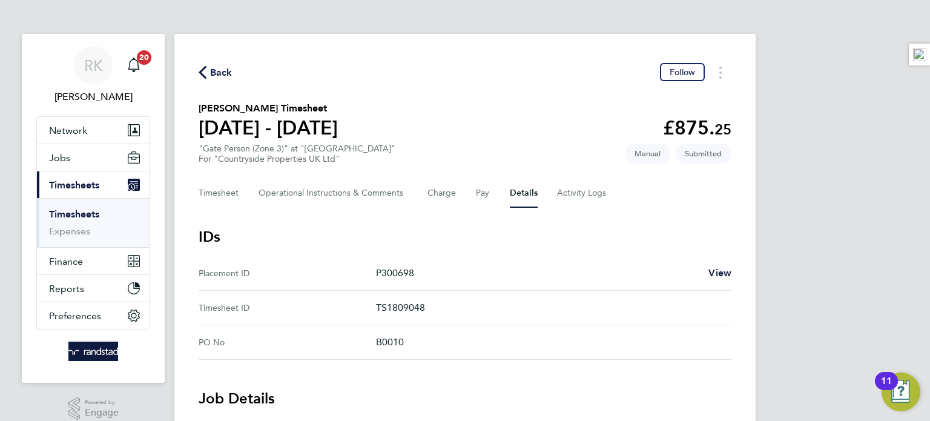
click at [202, 80] on svg-icon "button" at bounding box center [203, 76] width 8 height 12
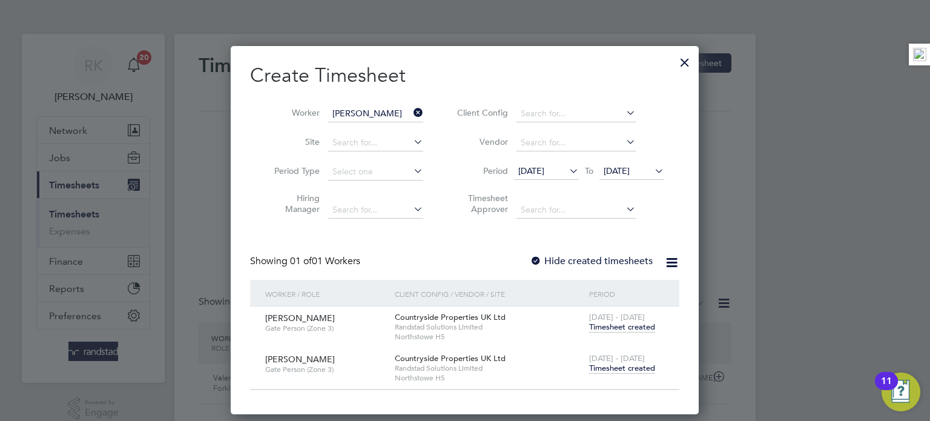
click at [411, 116] on icon at bounding box center [411, 112] width 0 height 17
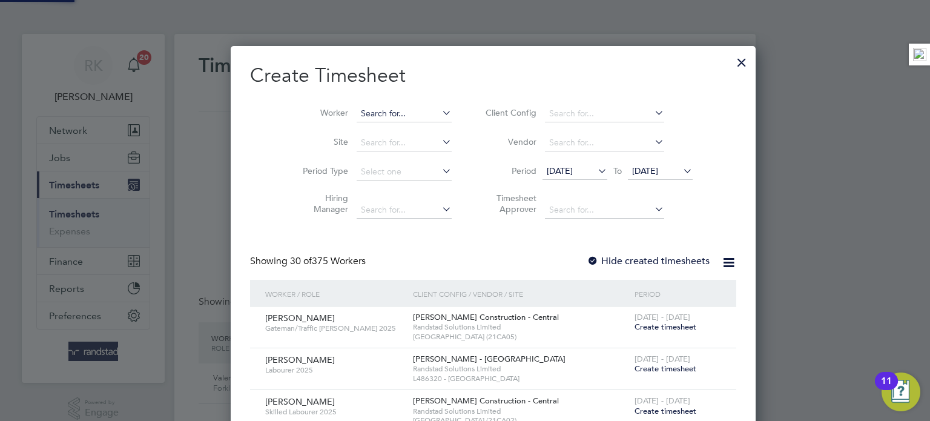
click at [357, 114] on input at bounding box center [404, 113] width 95 height 17
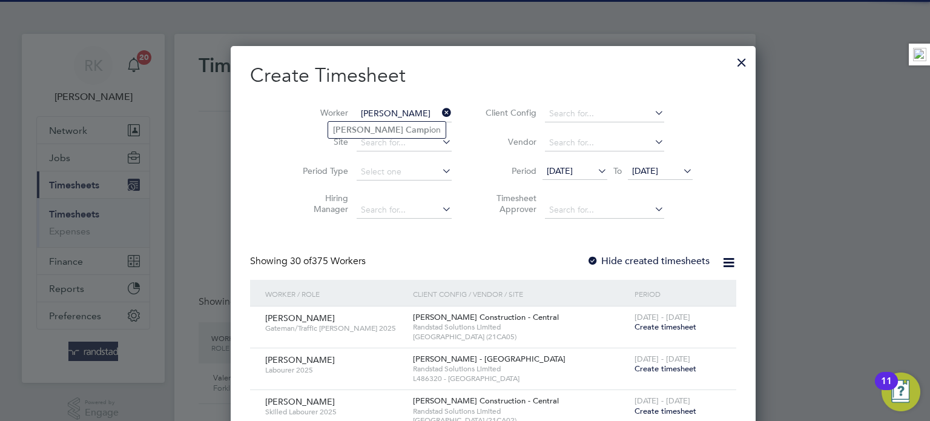
type input "Carl Camp"
click at [366, 137] on ul "Carl Camp ion" at bounding box center [386, 130] width 119 height 18
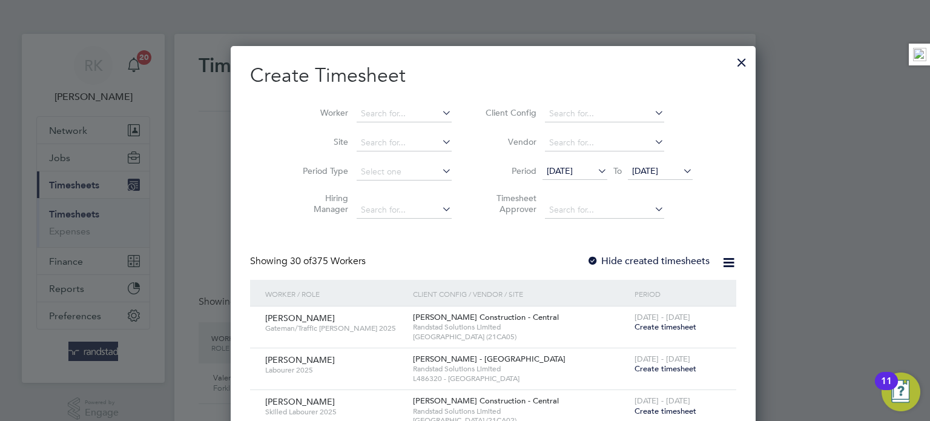
click at [596, 257] on label "Hide created timesheets" at bounding box center [648, 261] width 123 height 12
click at [603, 263] on label "Hide created timesheets" at bounding box center [648, 261] width 123 height 12
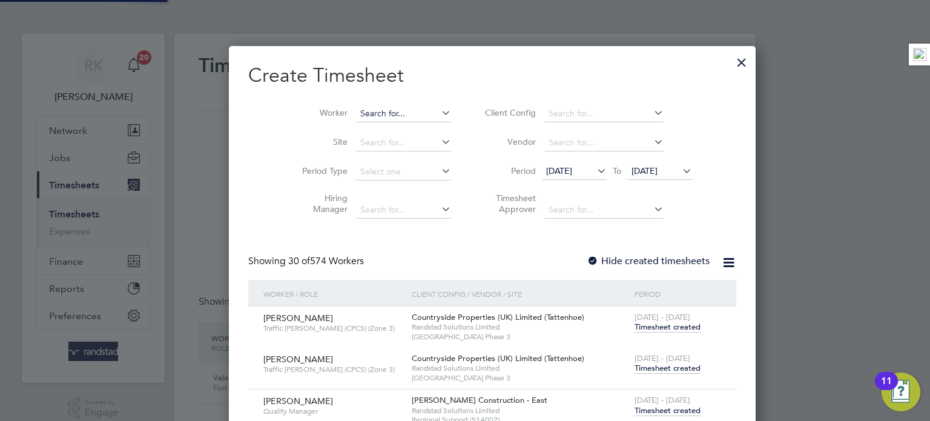
click at [366, 114] on input at bounding box center [403, 113] width 95 height 17
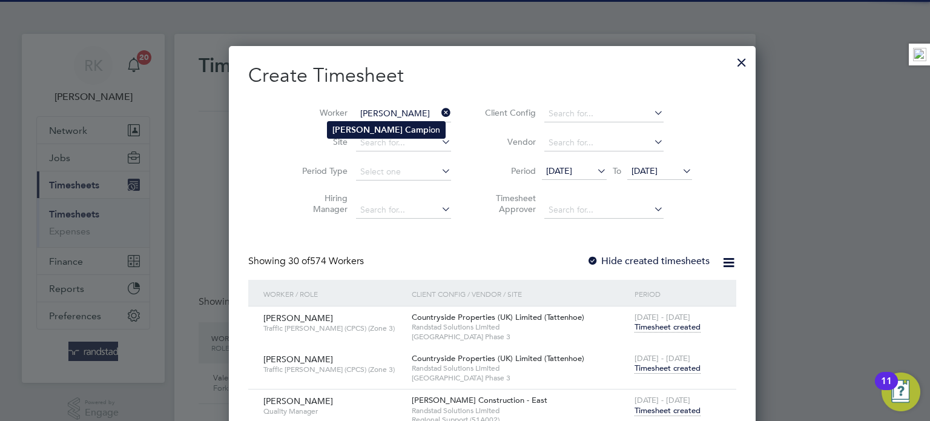
click at [405, 131] on b "Camp" at bounding box center [417, 130] width 24 height 10
type input "[PERSON_NAME]"
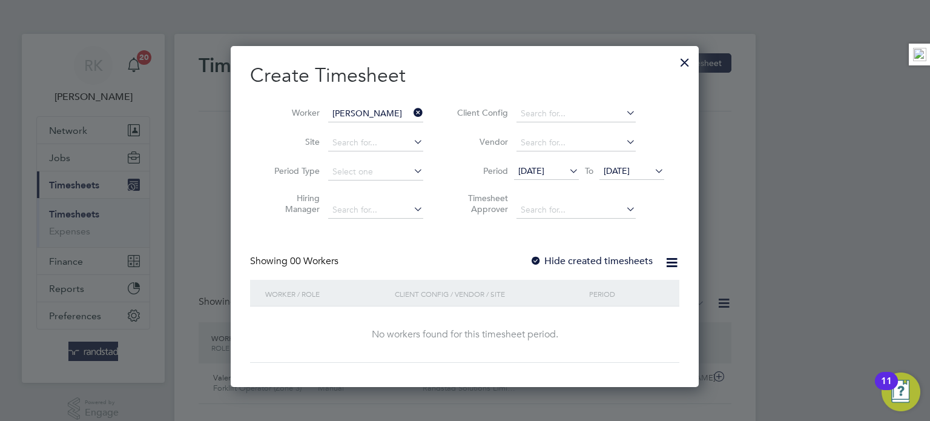
click at [632, 262] on label "Hide created timesheets" at bounding box center [591, 261] width 123 height 12
click at [612, 262] on label "Hide created timesheets" at bounding box center [591, 261] width 123 height 12
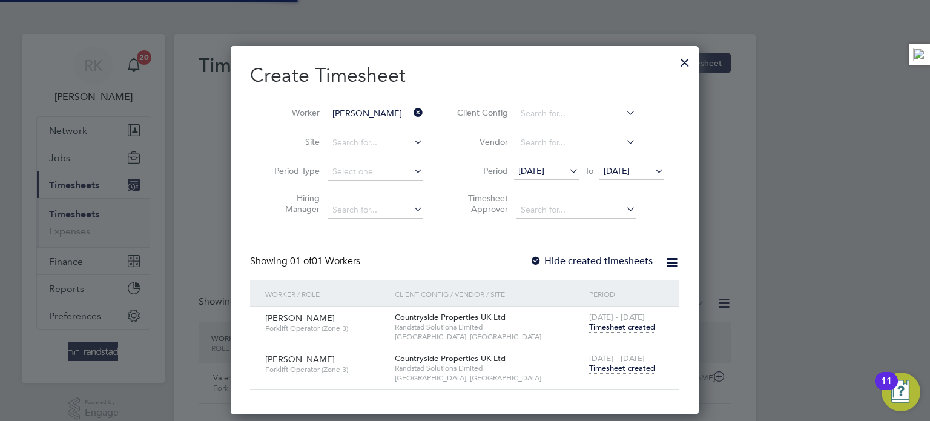
click at [627, 369] on span "Timesheet created" at bounding box center [622, 368] width 66 height 11
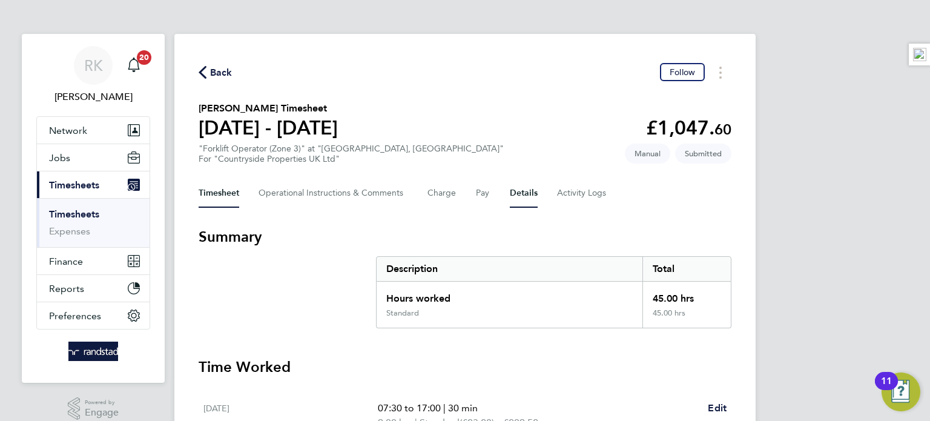
click at [530, 186] on button "Details" at bounding box center [524, 193] width 28 height 29
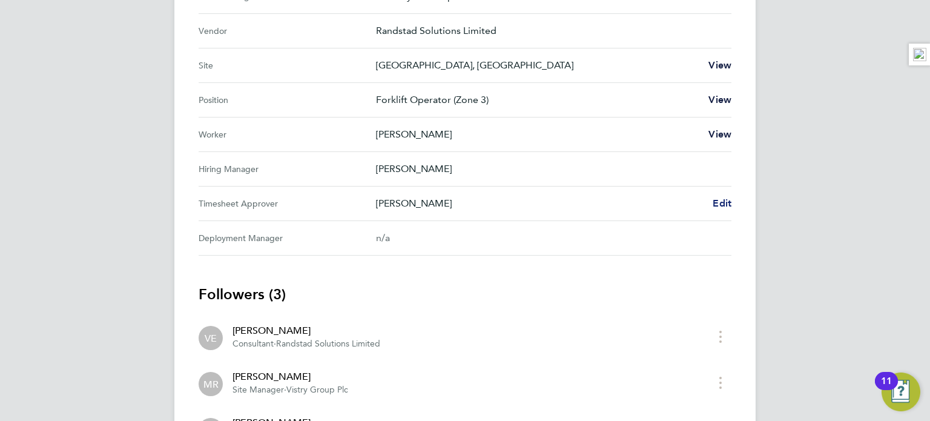
click at [726, 201] on span "Edit" at bounding box center [721, 203] width 19 height 12
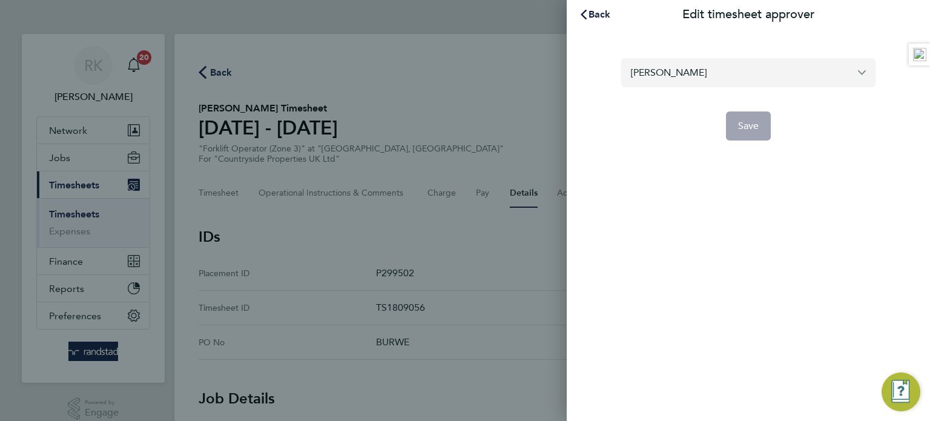
click at [725, 70] on input "[PERSON_NAME]" at bounding box center [748, 72] width 254 height 28
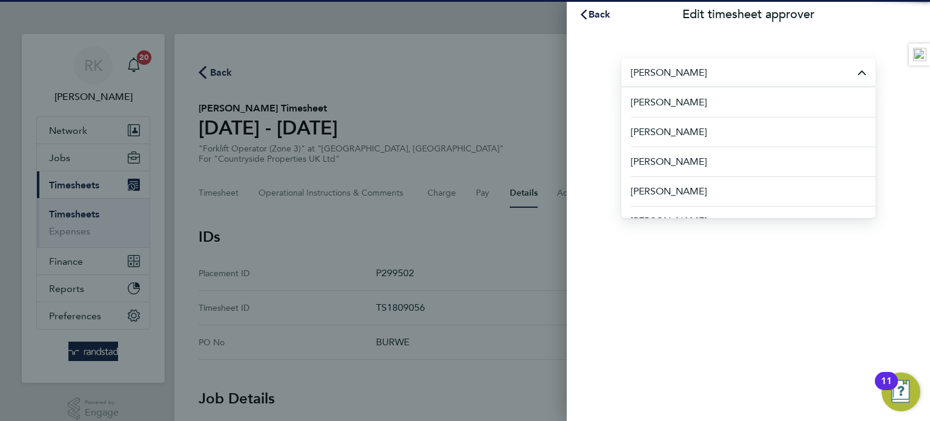
click at [862, 74] on input "[PERSON_NAME]" at bounding box center [748, 72] width 254 height 28
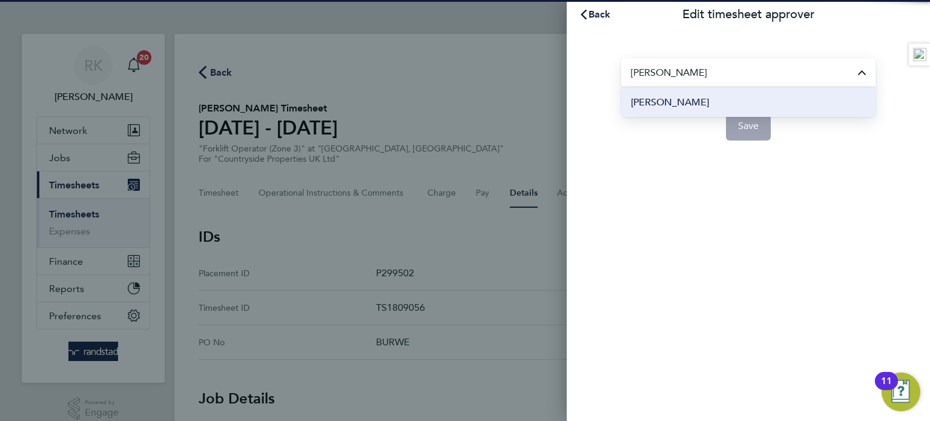
click at [800, 113] on li "[PERSON_NAME]" at bounding box center [748, 102] width 254 height 30
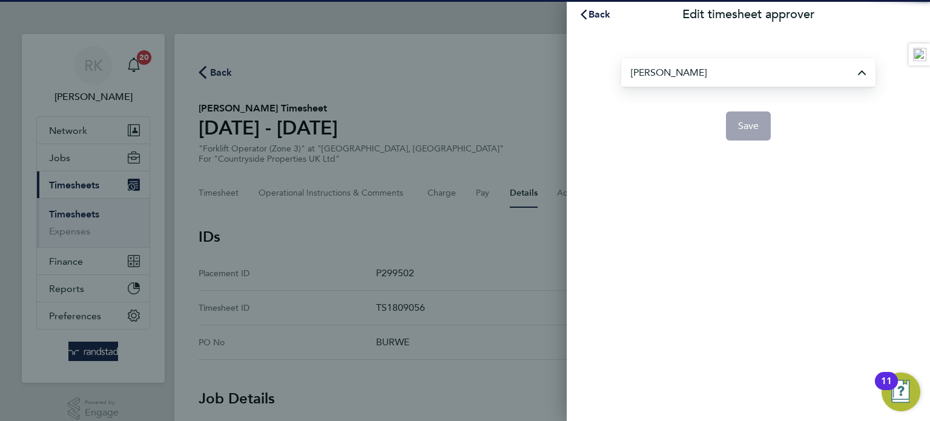
type input "[PERSON_NAME]"
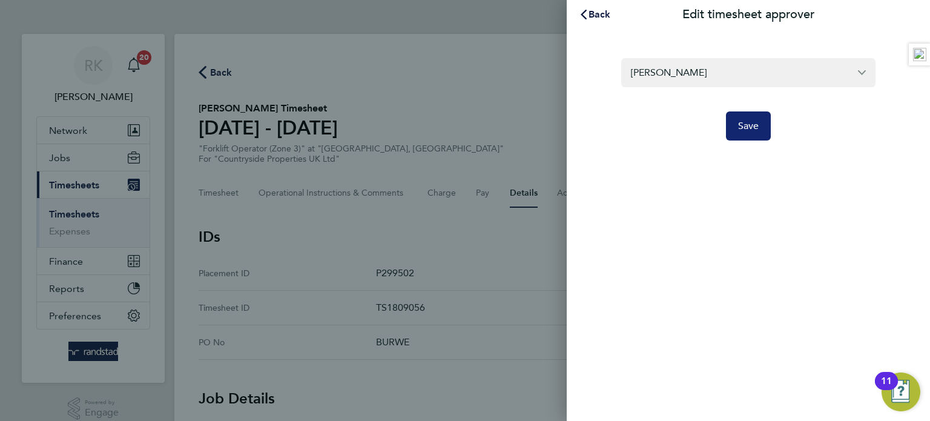
click at [751, 134] on button "Save" at bounding box center [748, 125] width 45 height 29
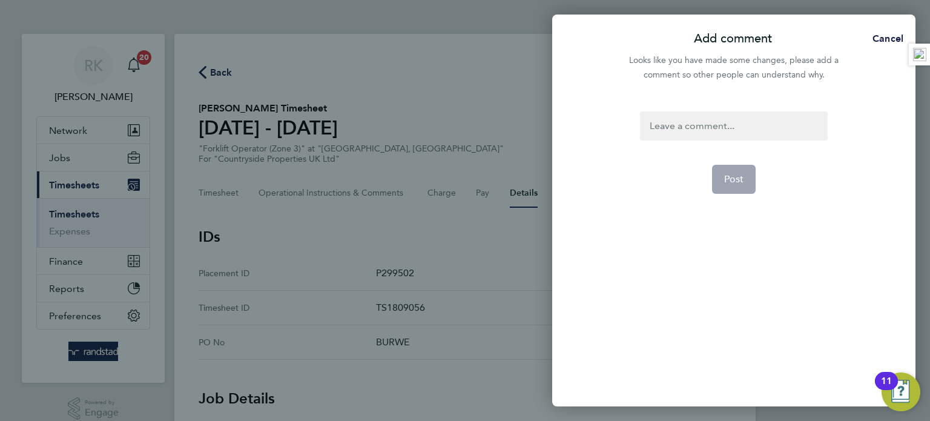
click at [735, 125] on div at bounding box center [733, 125] width 187 height 29
click at [731, 137] on div at bounding box center [733, 125] width 187 height 29
click at [728, 187] on button "Post" at bounding box center [734, 179] width 44 height 29
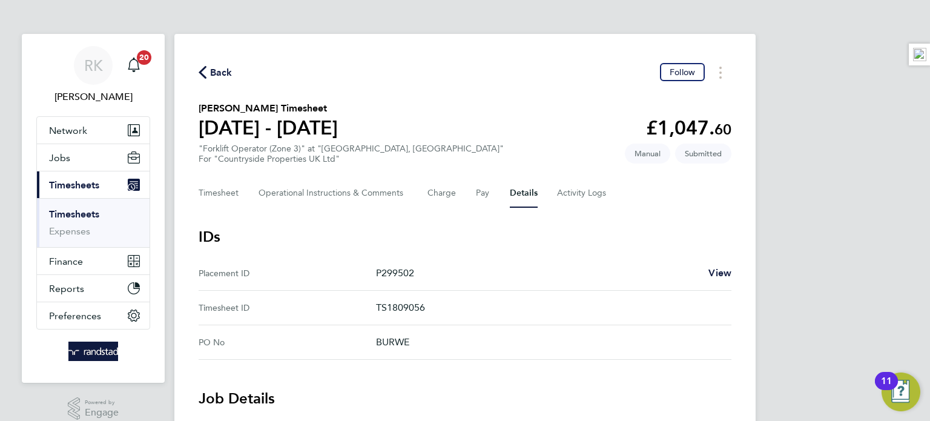
click at [200, 80] on svg-icon "button" at bounding box center [203, 76] width 8 height 12
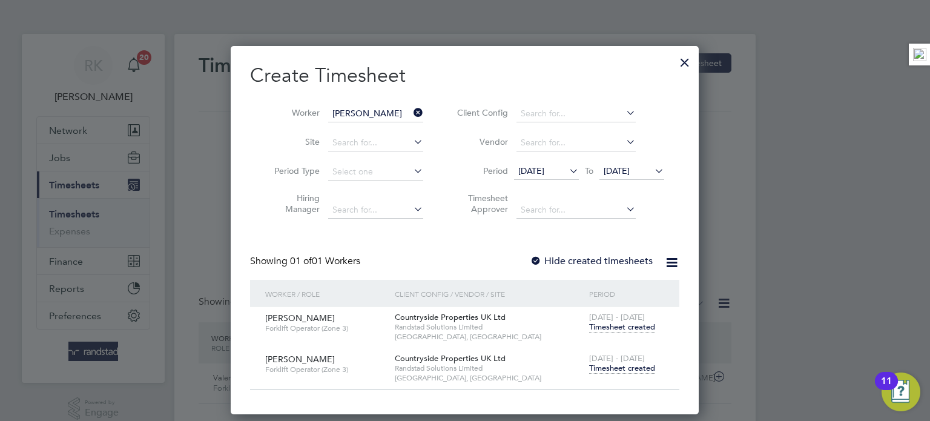
click at [411, 113] on icon at bounding box center [411, 112] width 0 height 17
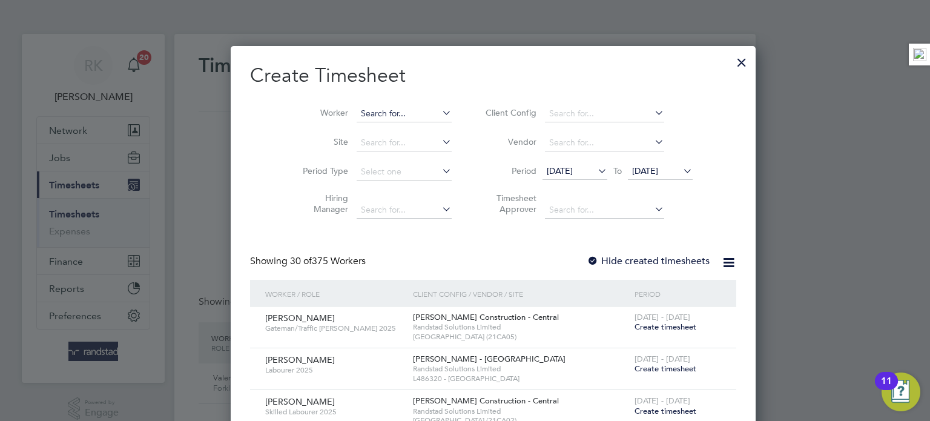
click at [357, 116] on input at bounding box center [404, 113] width 95 height 17
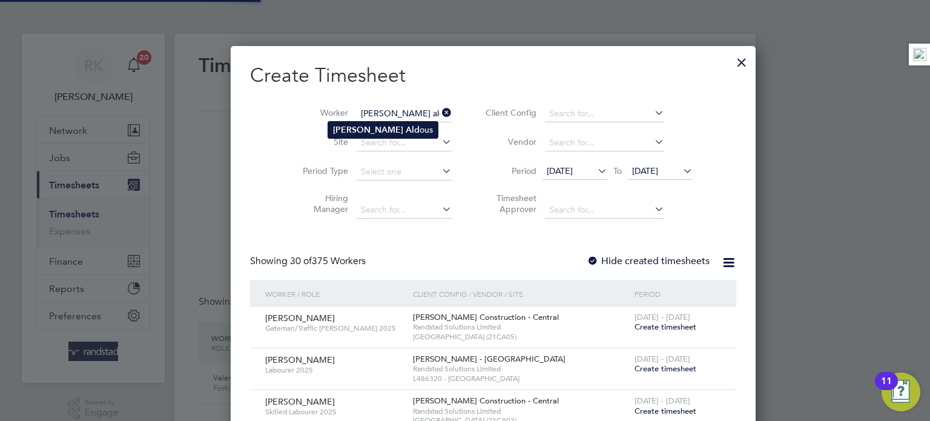
click at [406, 127] on b "Ald" at bounding box center [413, 130] width 14 height 10
type input "Troy Aldous"
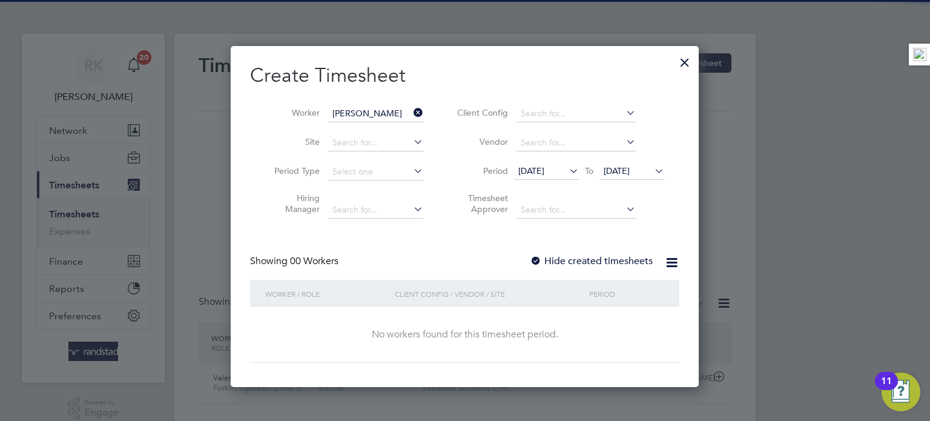
click at [602, 257] on label "Hide created timesheets" at bounding box center [591, 261] width 123 height 12
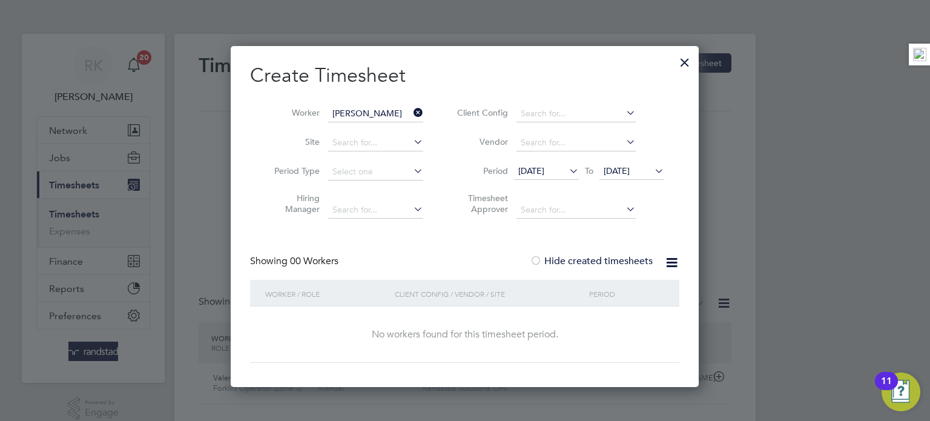
click at [600, 256] on label "Hide created timesheets" at bounding box center [591, 261] width 123 height 12
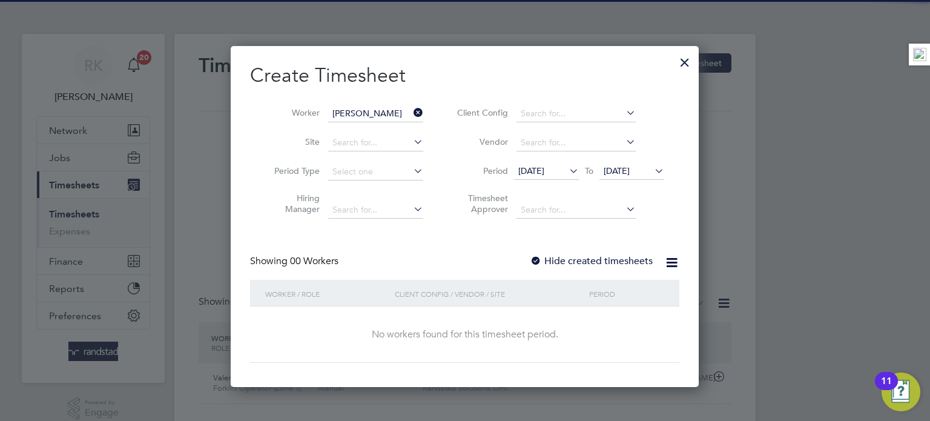
click at [617, 259] on label "Hide created timesheets" at bounding box center [591, 261] width 123 height 12
click at [617, 262] on label "Hide created timesheets" at bounding box center [591, 261] width 123 height 12
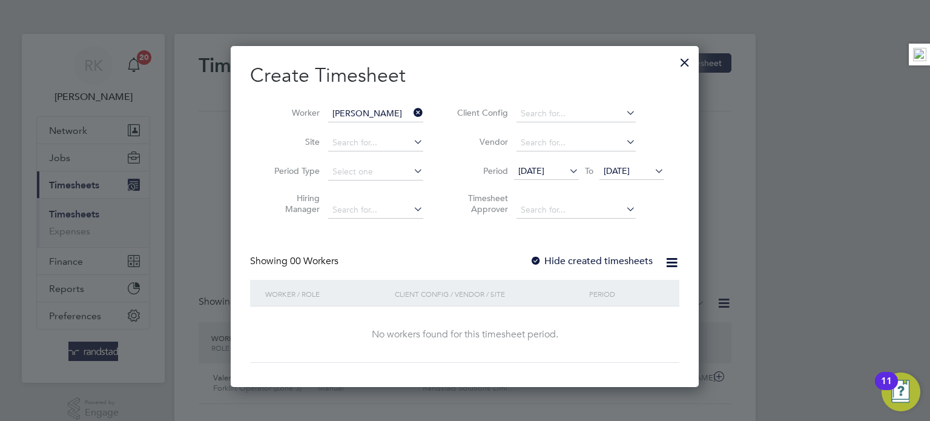
click at [411, 114] on icon at bounding box center [411, 112] width 0 height 17
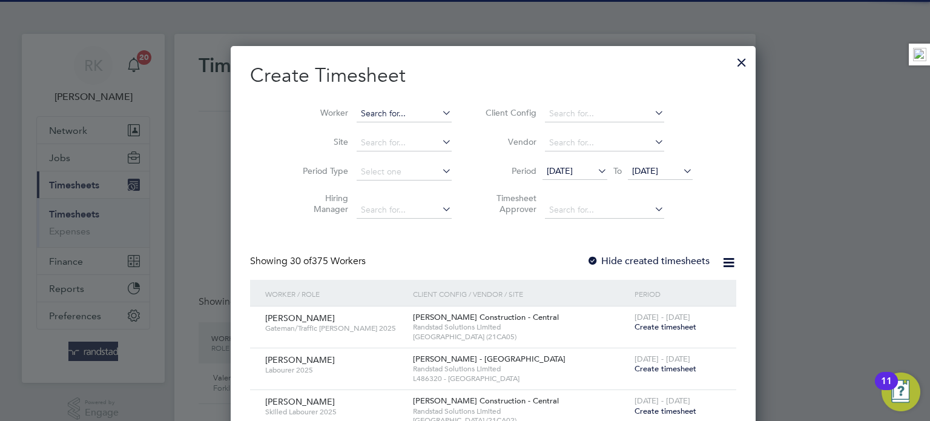
click at [373, 117] on input at bounding box center [404, 113] width 95 height 17
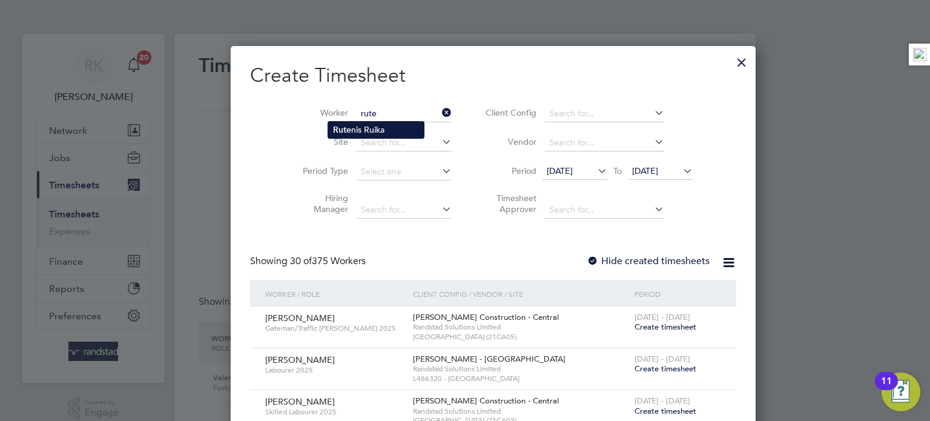
click at [367, 130] on li "Rute nis Ruika" at bounding box center [376, 130] width 96 height 16
type input "Rutenis Ruika"
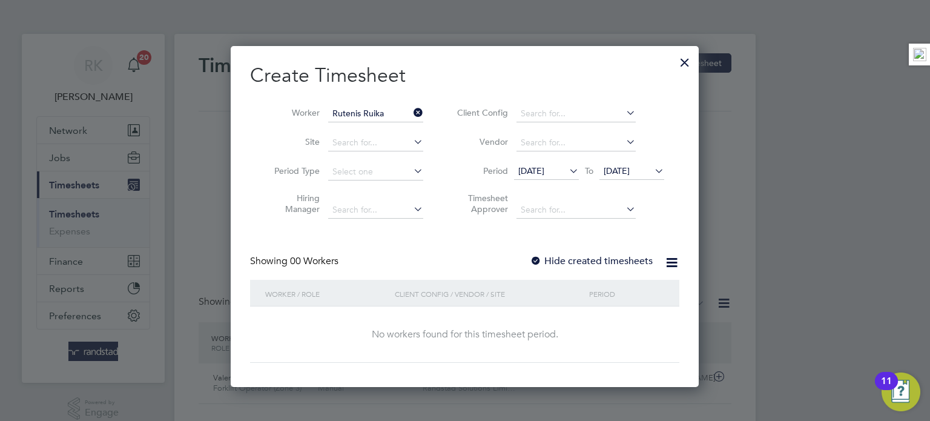
click at [601, 262] on label "Hide created timesheets" at bounding box center [591, 261] width 123 height 12
click at [613, 262] on label "Hide created timesheets" at bounding box center [591, 261] width 123 height 12
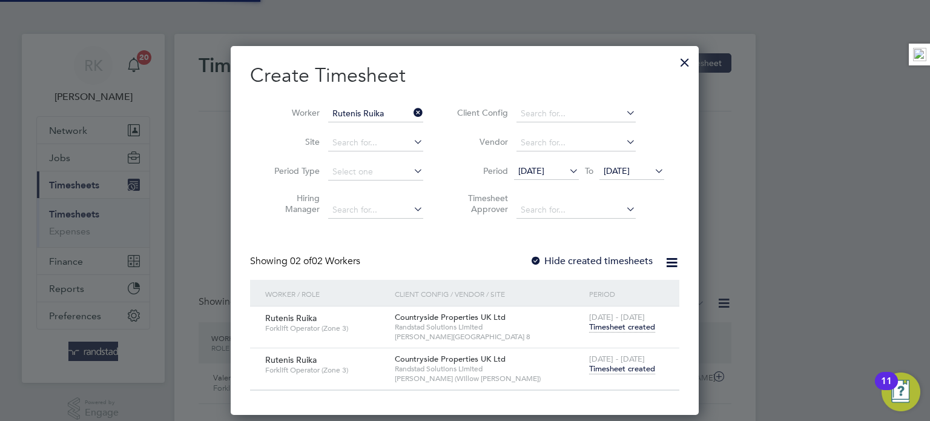
click at [628, 369] on span "Timesheet created" at bounding box center [622, 368] width 66 height 11
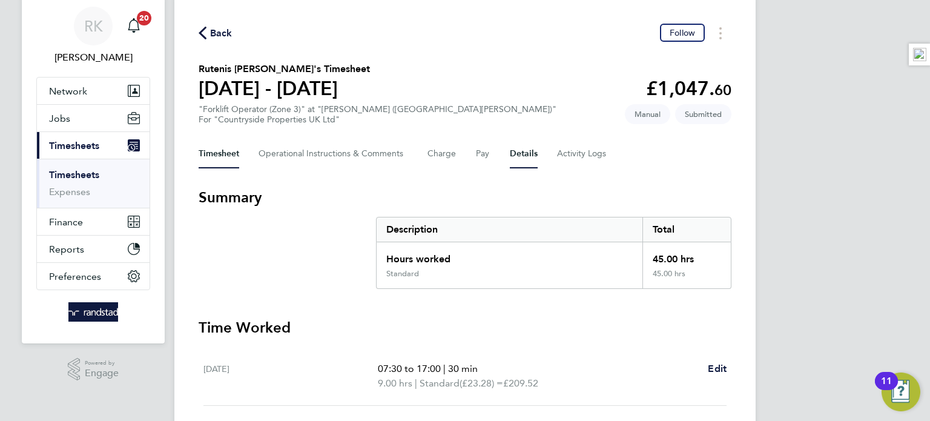
click at [521, 159] on button "Details" at bounding box center [524, 153] width 28 height 29
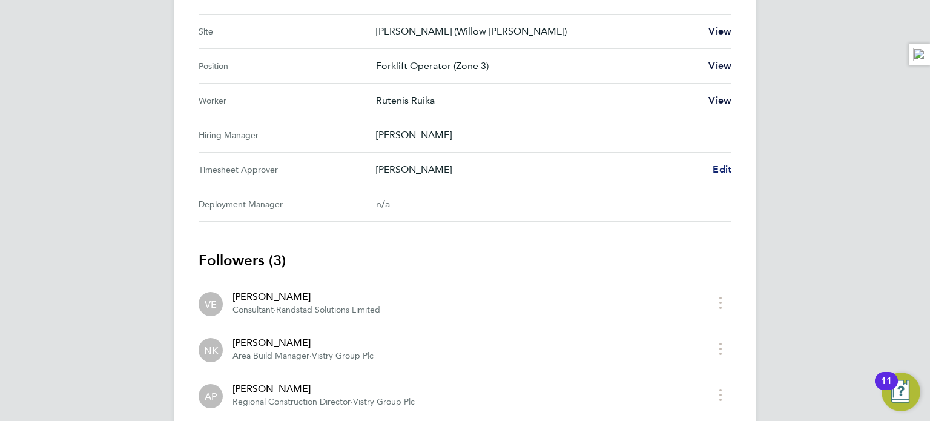
click at [722, 171] on span "Edit" at bounding box center [721, 169] width 19 height 12
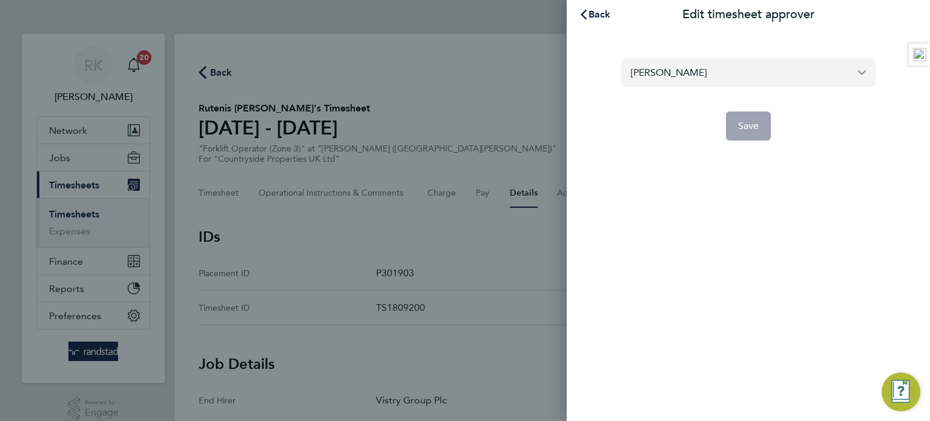
click at [685, 77] on input "[PERSON_NAME]" at bounding box center [748, 72] width 254 height 28
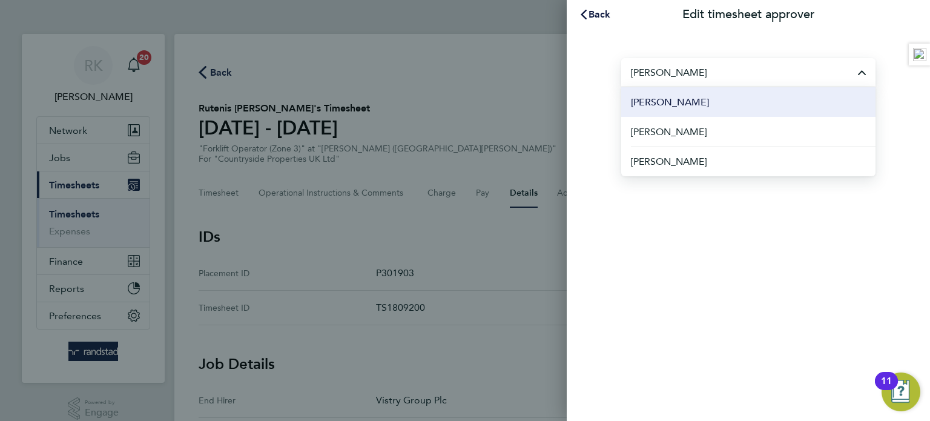
click at [763, 100] on li "[PERSON_NAME]" at bounding box center [748, 102] width 254 height 30
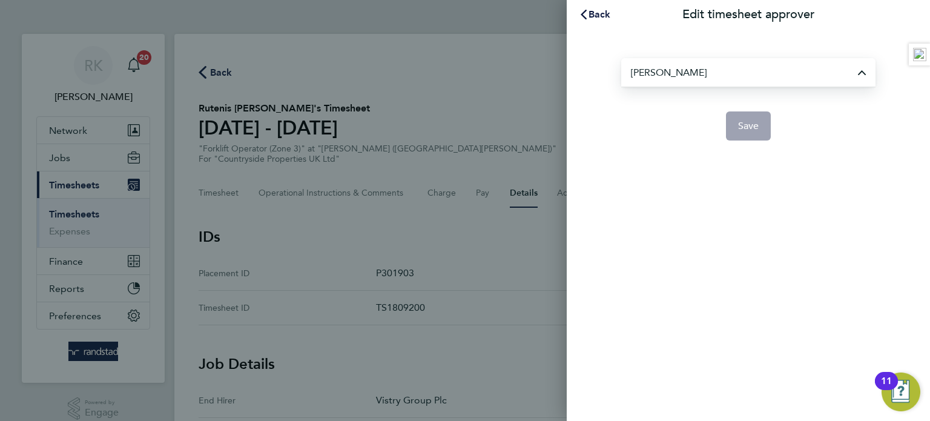
type input "[PERSON_NAME]"
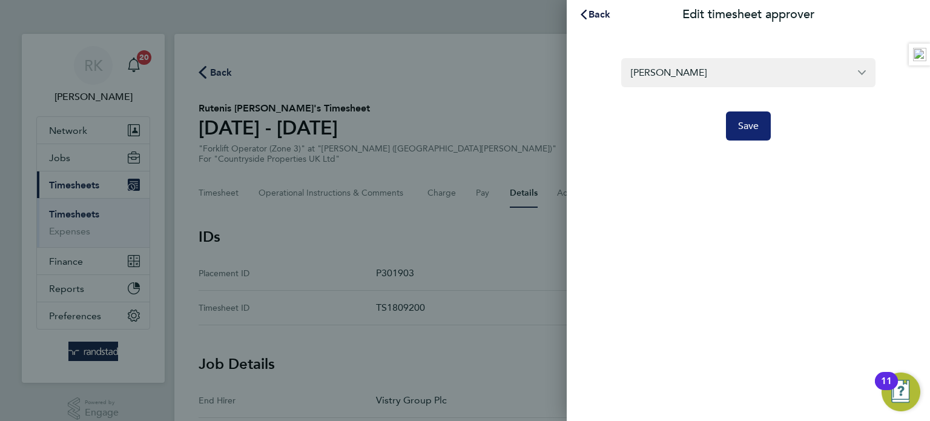
click at [752, 132] on button "Save" at bounding box center [748, 125] width 45 height 29
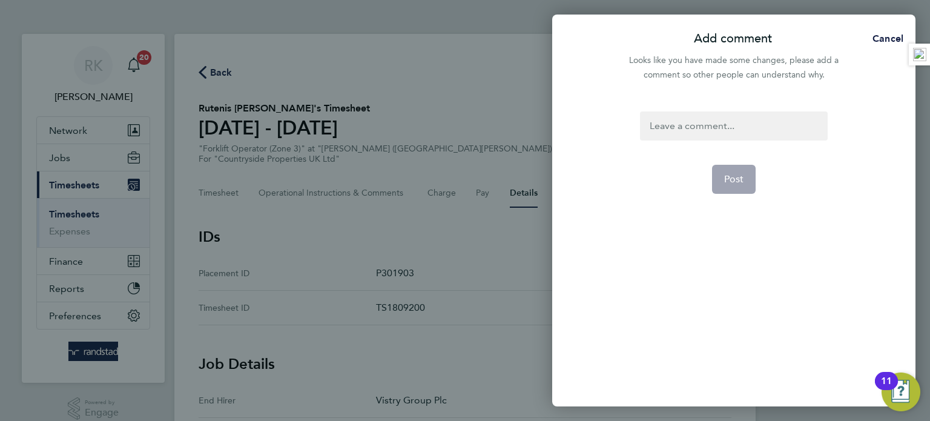
click at [722, 126] on div at bounding box center [733, 125] width 187 height 29
click at [700, 125] on div at bounding box center [733, 125] width 187 height 29
click at [736, 171] on button "Post" at bounding box center [734, 179] width 44 height 29
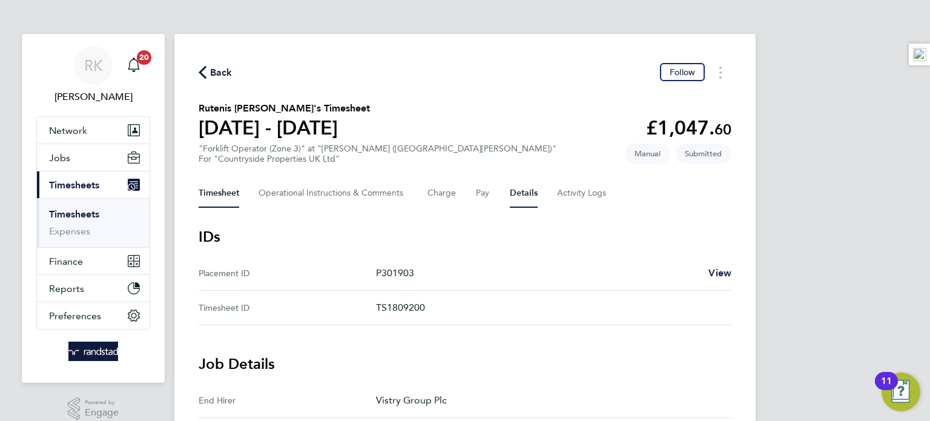
click at [217, 200] on button "Timesheet" at bounding box center [219, 193] width 41 height 29
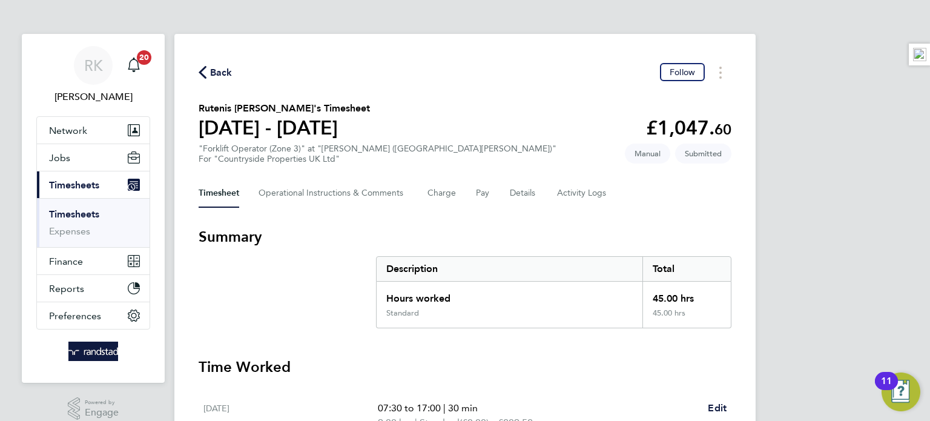
click at [73, 205] on ul "Timesheets Expenses" at bounding box center [93, 222] width 113 height 49
click at [73, 211] on link "Timesheets" at bounding box center [74, 214] width 50 height 12
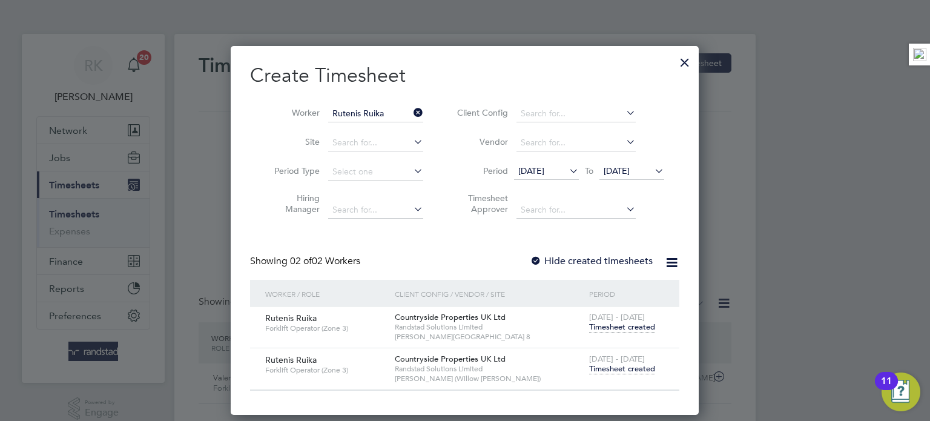
click at [129, 143] on div at bounding box center [465, 210] width 930 height 421
click at [683, 62] on div at bounding box center [685, 59] width 22 height 22
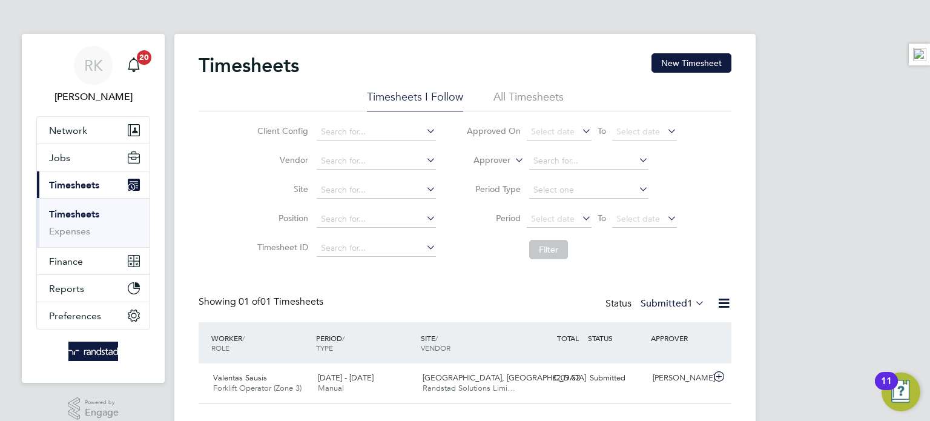
click at [98, 217] on link "Timesheets" at bounding box center [74, 214] width 50 height 12
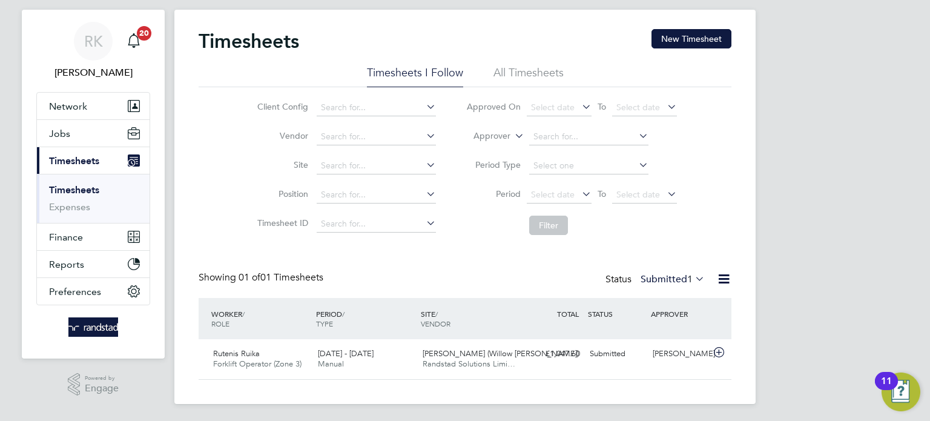
scroll to position [26, 0]
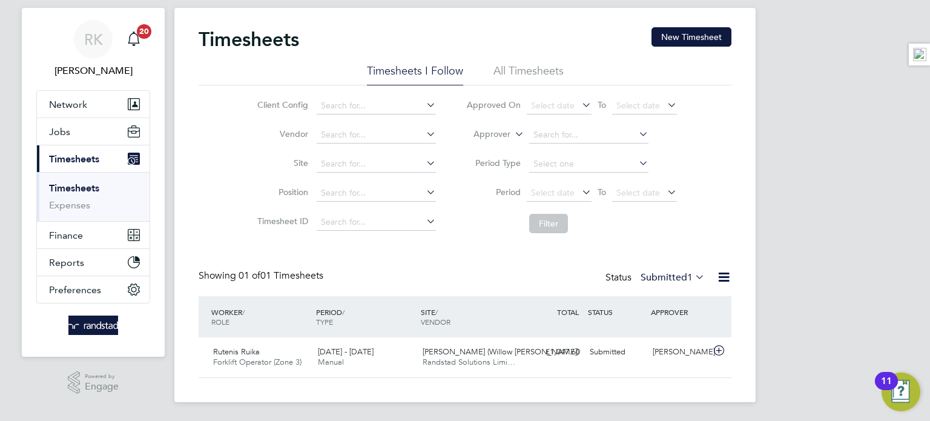
click at [649, 281] on label "Submitted 1" at bounding box center [672, 277] width 64 height 12
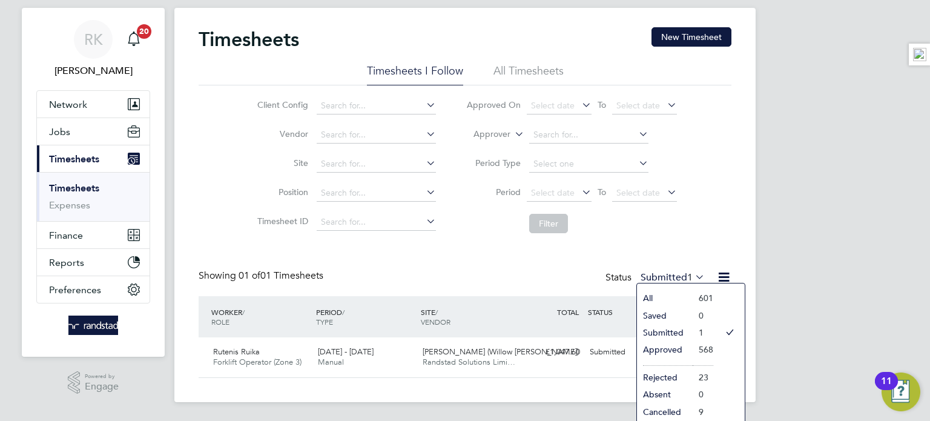
click at [666, 349] on li "Approved" at bounding box center [665, 349] width 56 height 17
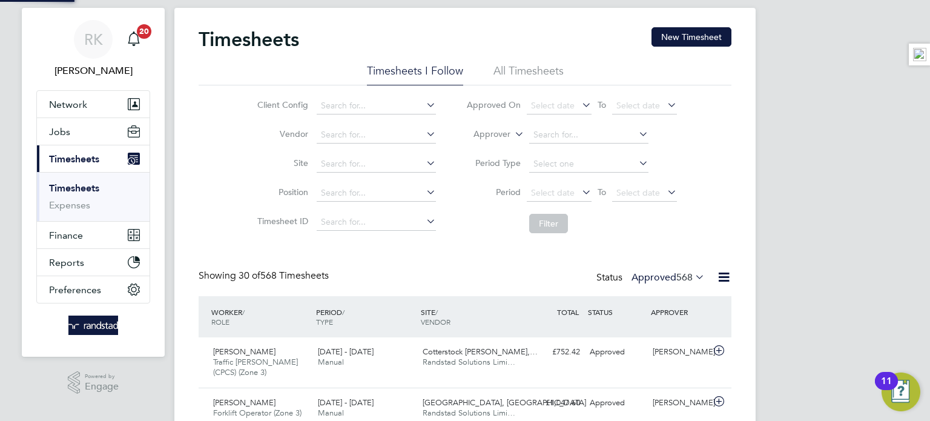
scroll to position [0, 0]
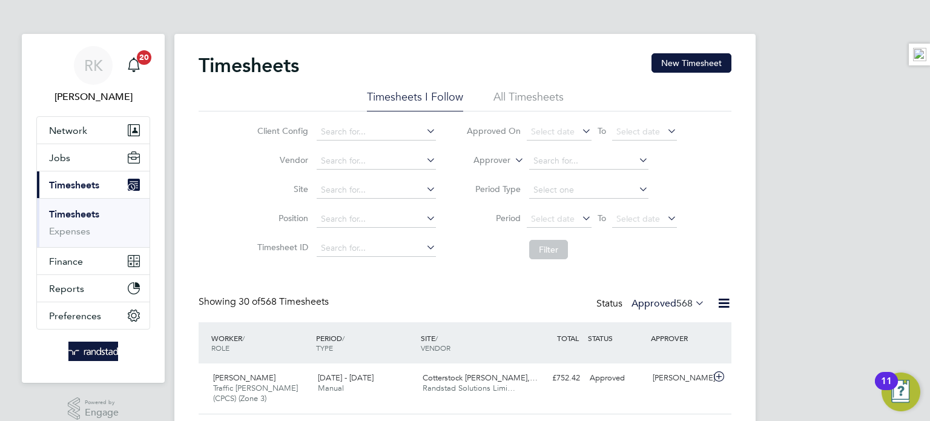
click at [701, 75] on div "Timesheets New Timesheet" at bounding box center [465, 71] width 533 height 36
click at [705, 62] on button "New Timesheet" at bounding box center [691, 62] width 80 height 19
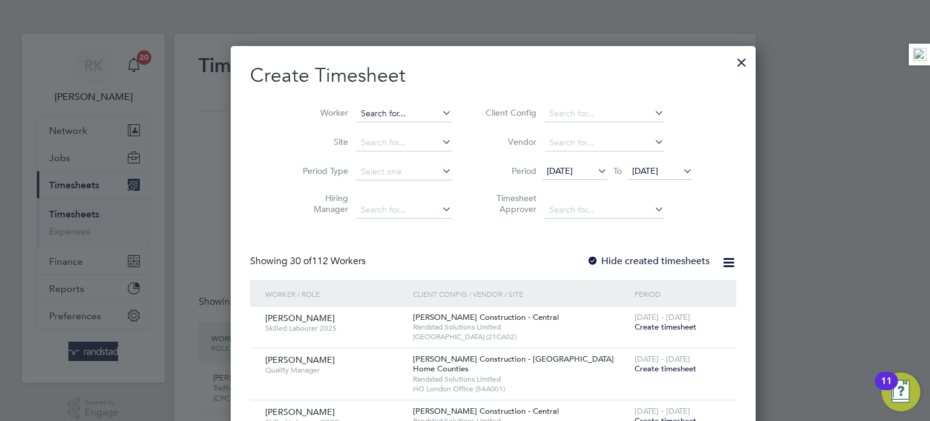
click at [357, 116] on input at bounding box center [404, 113] width 95 height 17
click at [358, 258] on li "Rut [PERSON_NAME]" at bounding box center [425, 261] width 194 height 16
type input "Rutenis Ruika"
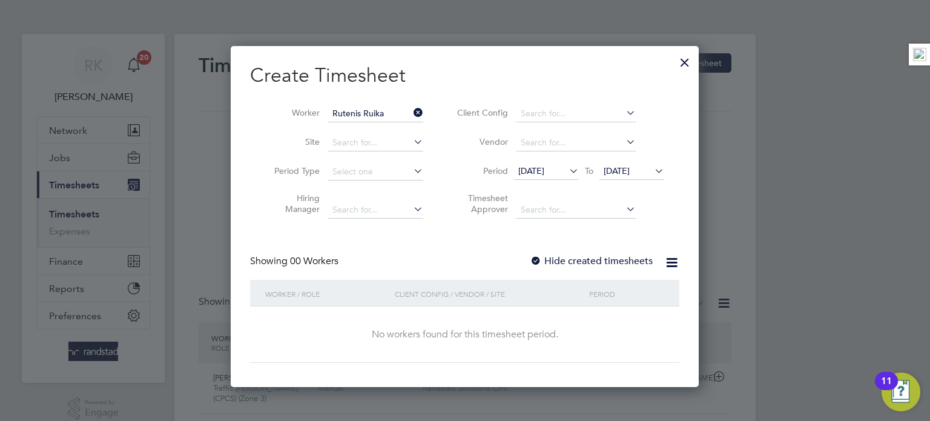
click at [630, 173] on span "[DATE]" at bounding box center [617, 170] width 26 height 11
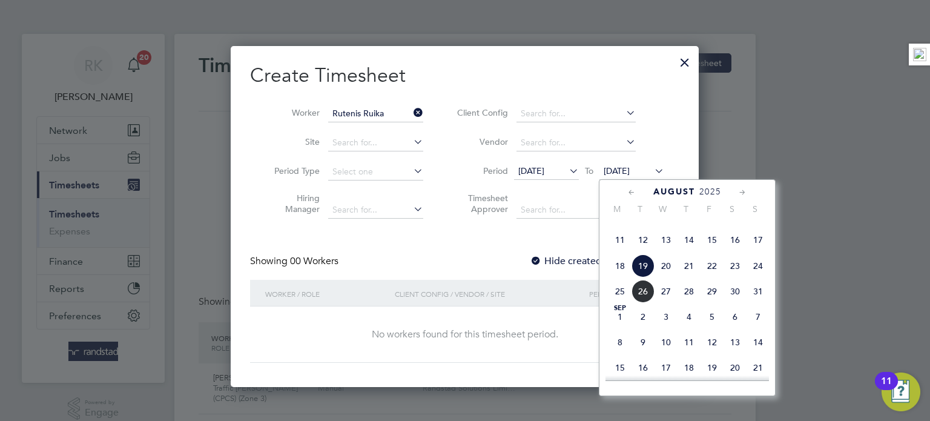
click at [762, 277] on span "24" at bounding box center [757, 265] width 23 height 23
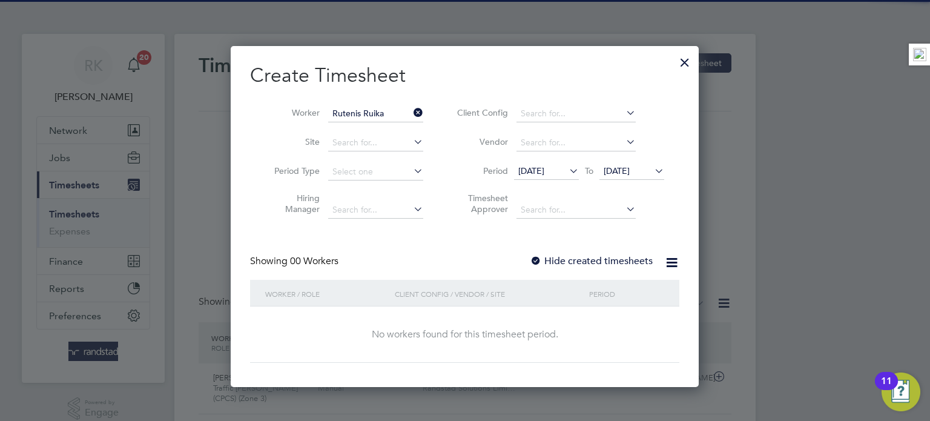
click at [618, 248] on div "Create Timesheet Worker Rutenis Ruika Site Period Type Hiring Manager Client Co…" at bounding box center [464, 213] width 429 height 300
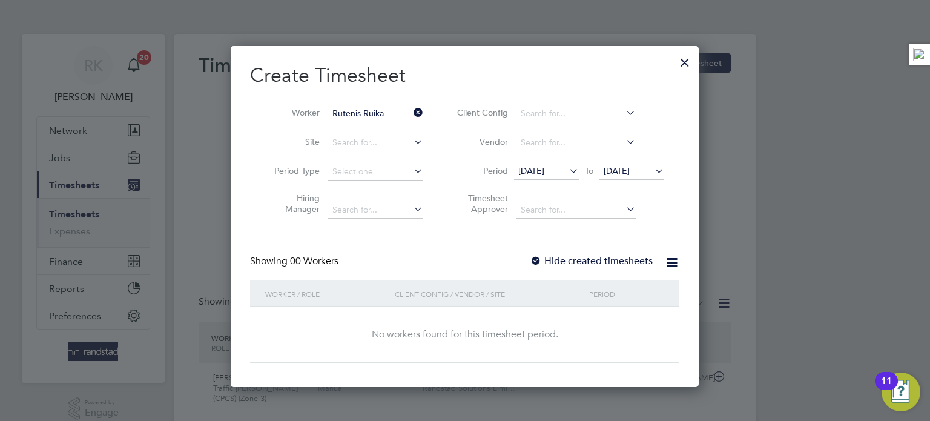
click at [614, 255] on label "Hide created timesheets" at bounding box center [591, 261] width 123 height 12
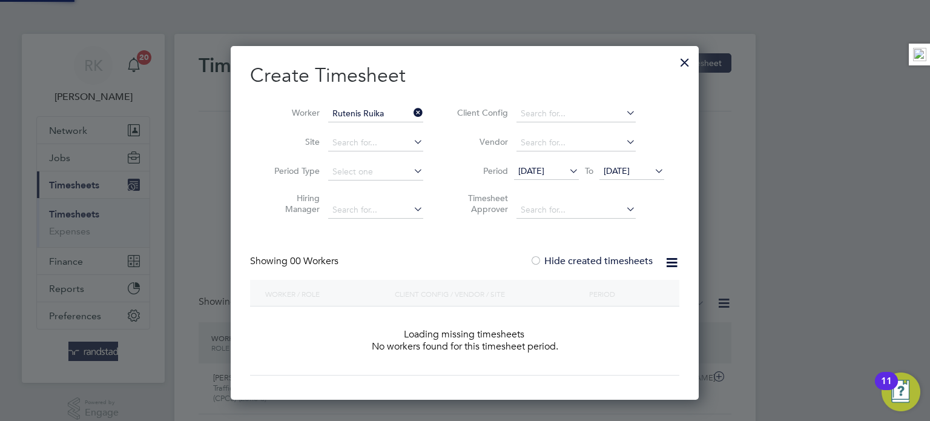
click at [614, 255] on label "Hide created timesheets" at bounding box center [591, 261] width 123 height 12
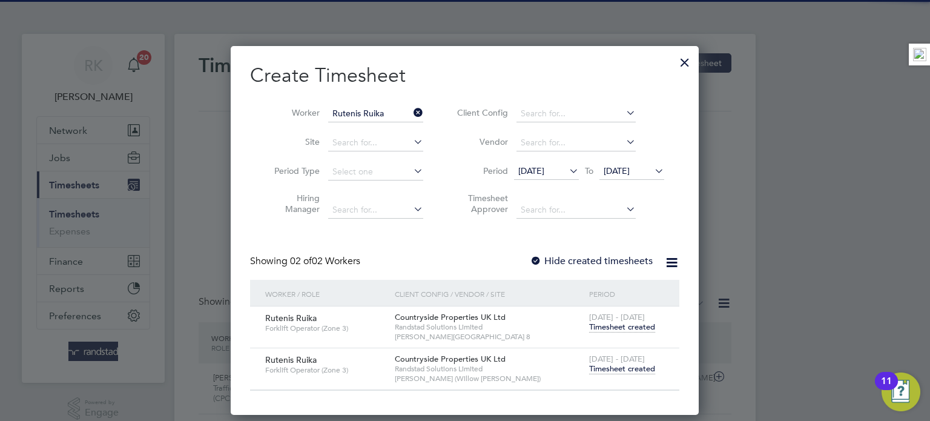
click at [608, 375] on div "[DATE] - [DATE] Timesheet created" at bounding box center [626, 364] width 81 height 33
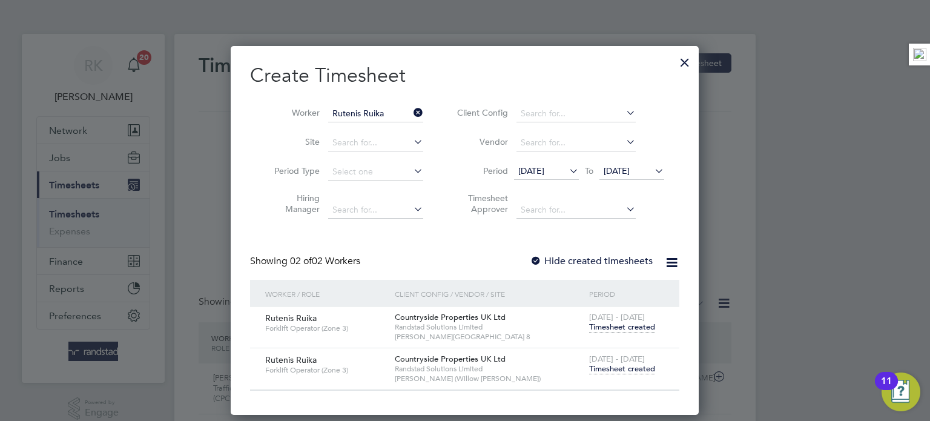
click at [620, 367] on span "Timesheet created" at bounding box center [622, 368] width 66 height 11
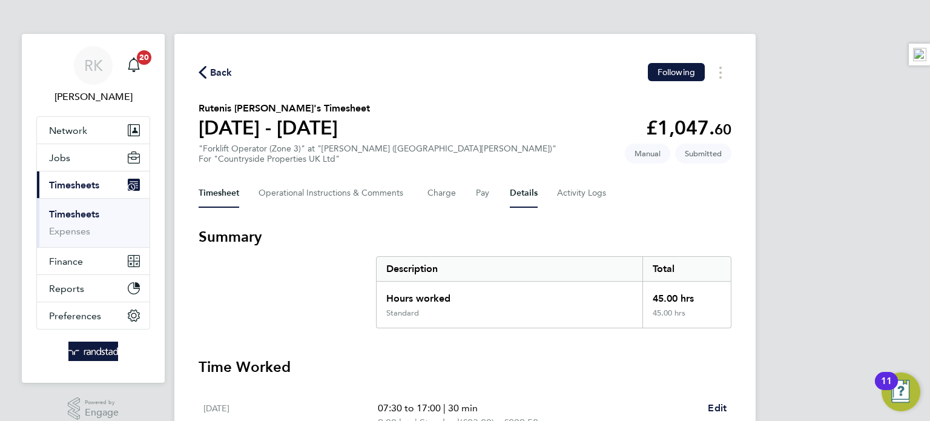
click at [510, 200] on button "Details" at bounding box center [524, 193] width 28 height 29
